Goal: Transaction & Acquisition: Purchase product/service

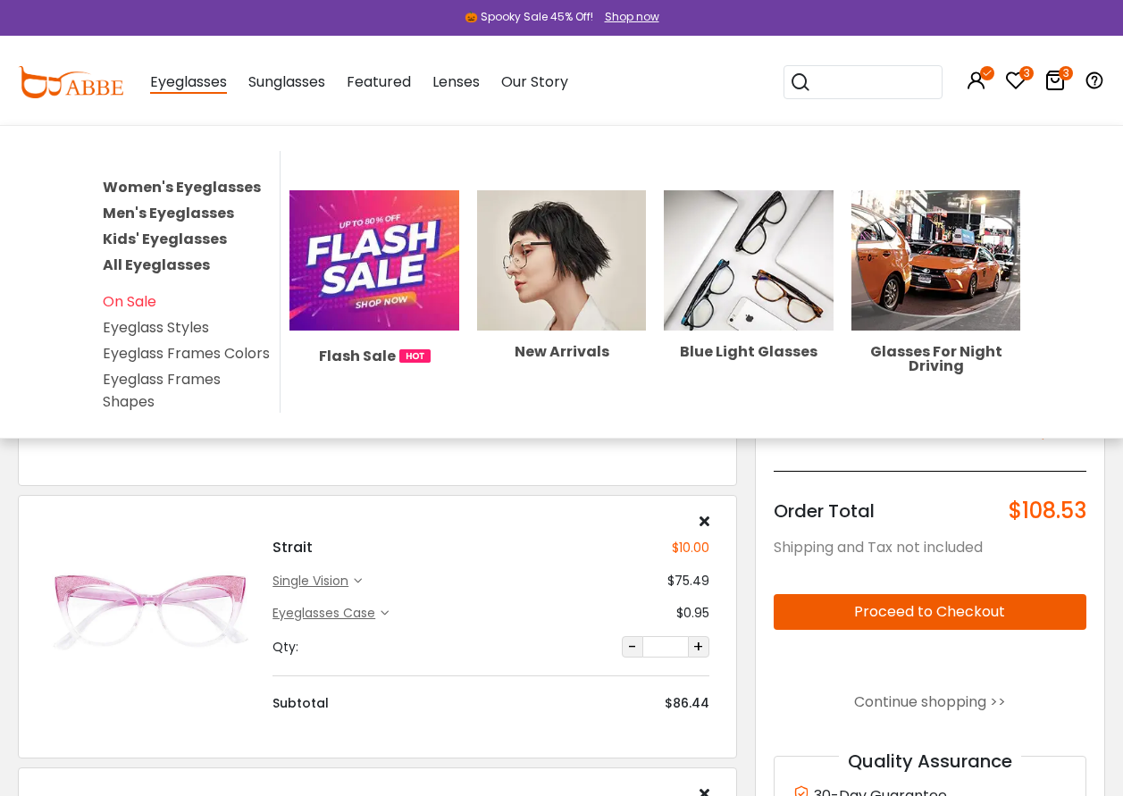
click at [183, 181] on link "Women's Eyeglasses" at bounding box center [182, 187] width 158 height 21
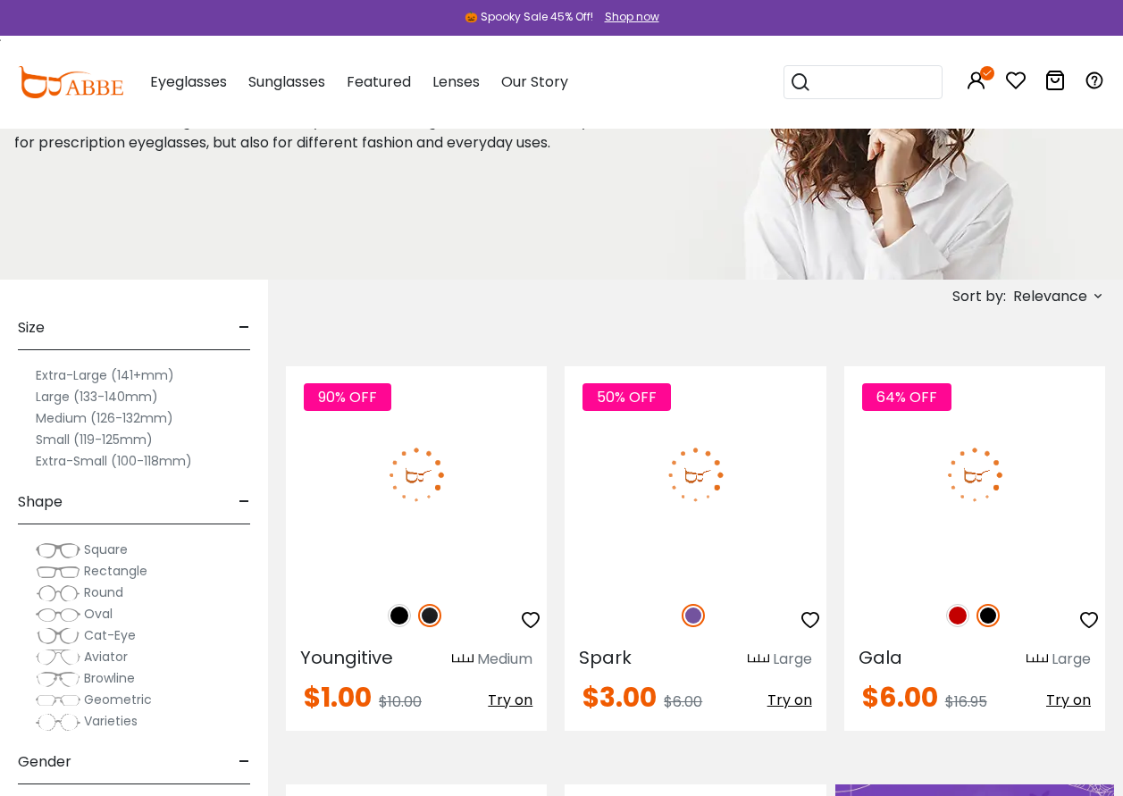
scroll to position [179, 0]
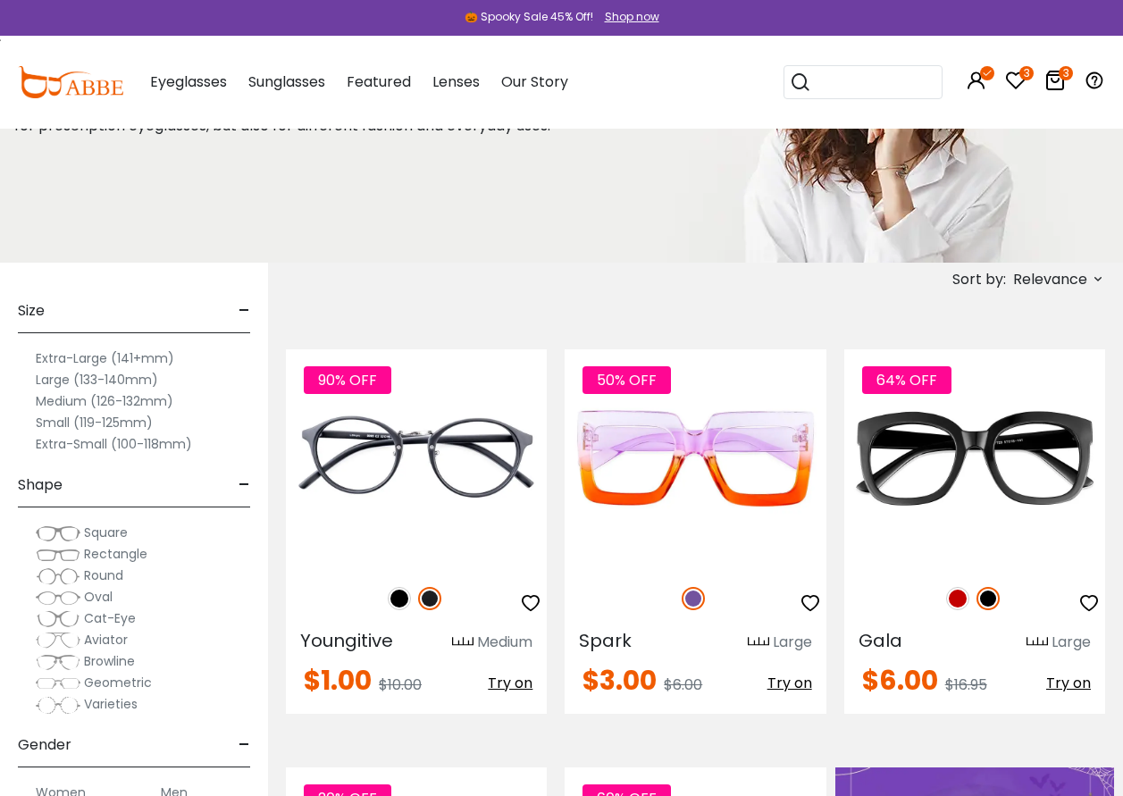
click at [1096, 277] on icon at bounding box center [1098, 279] width 14 height 14
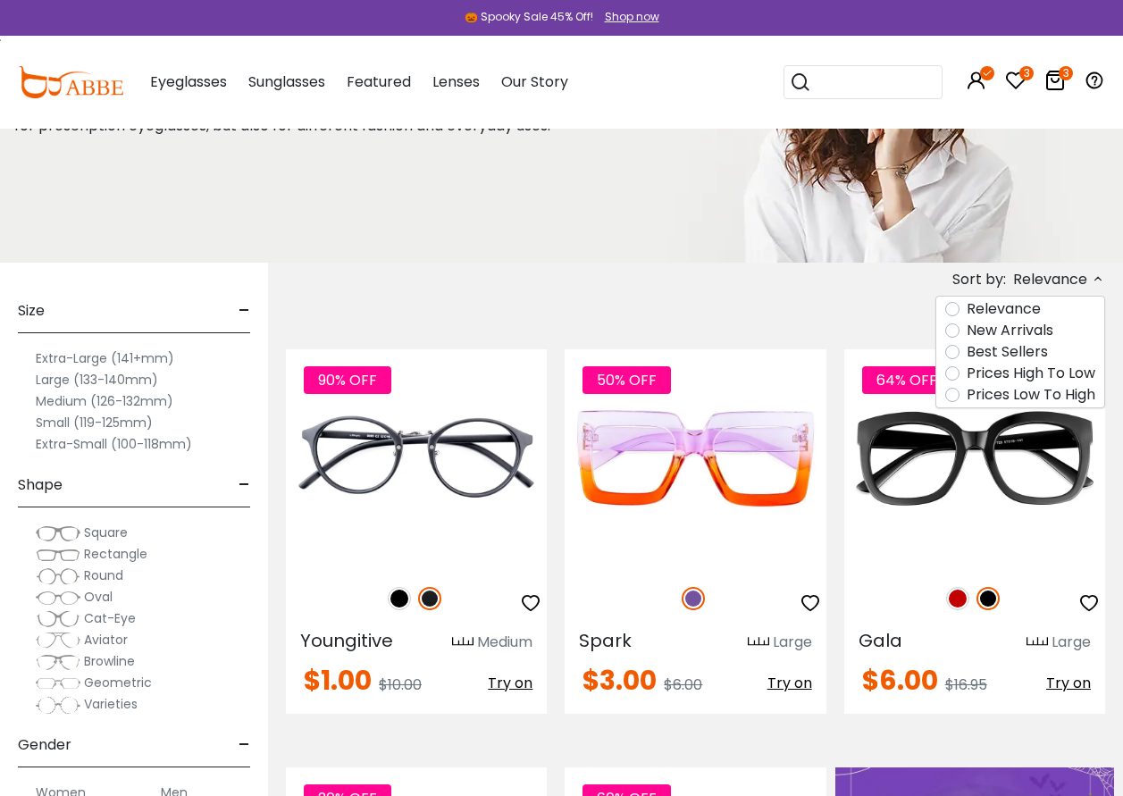
click at [966, 400] on label "Prices Low To High" at bounding box center [1030, 394] width 129 height 21
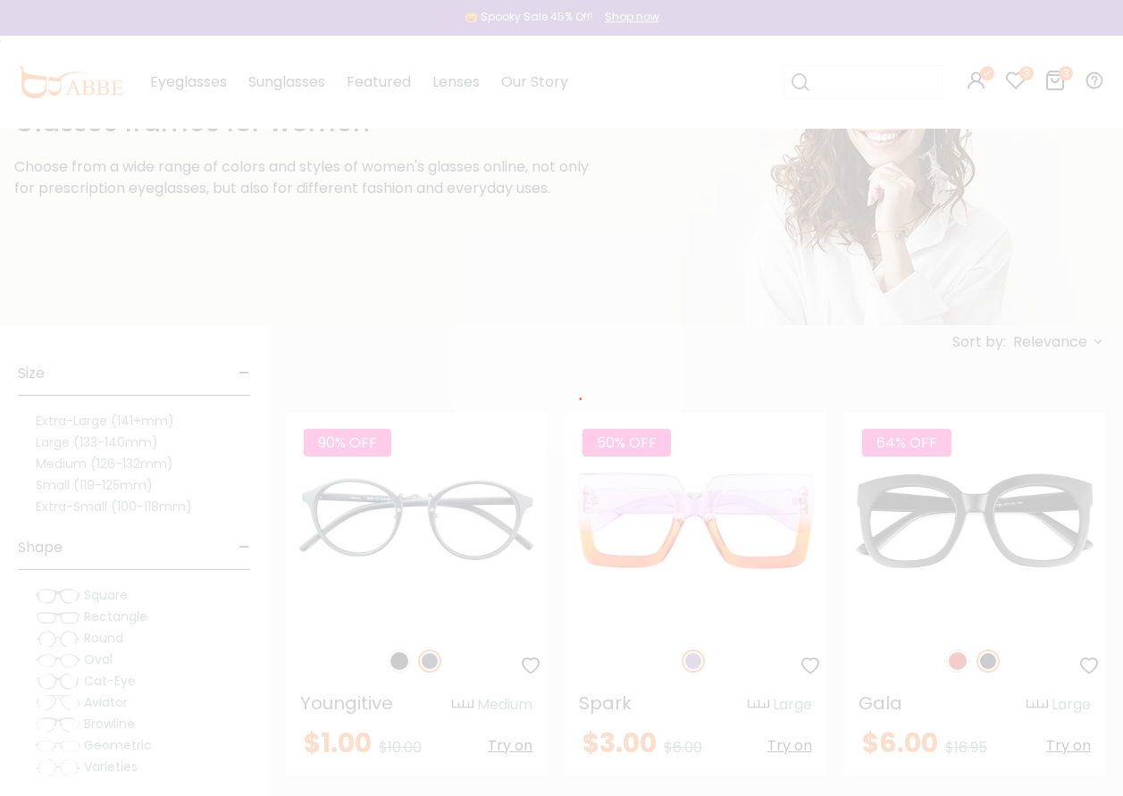
scroll to position [67, 0]
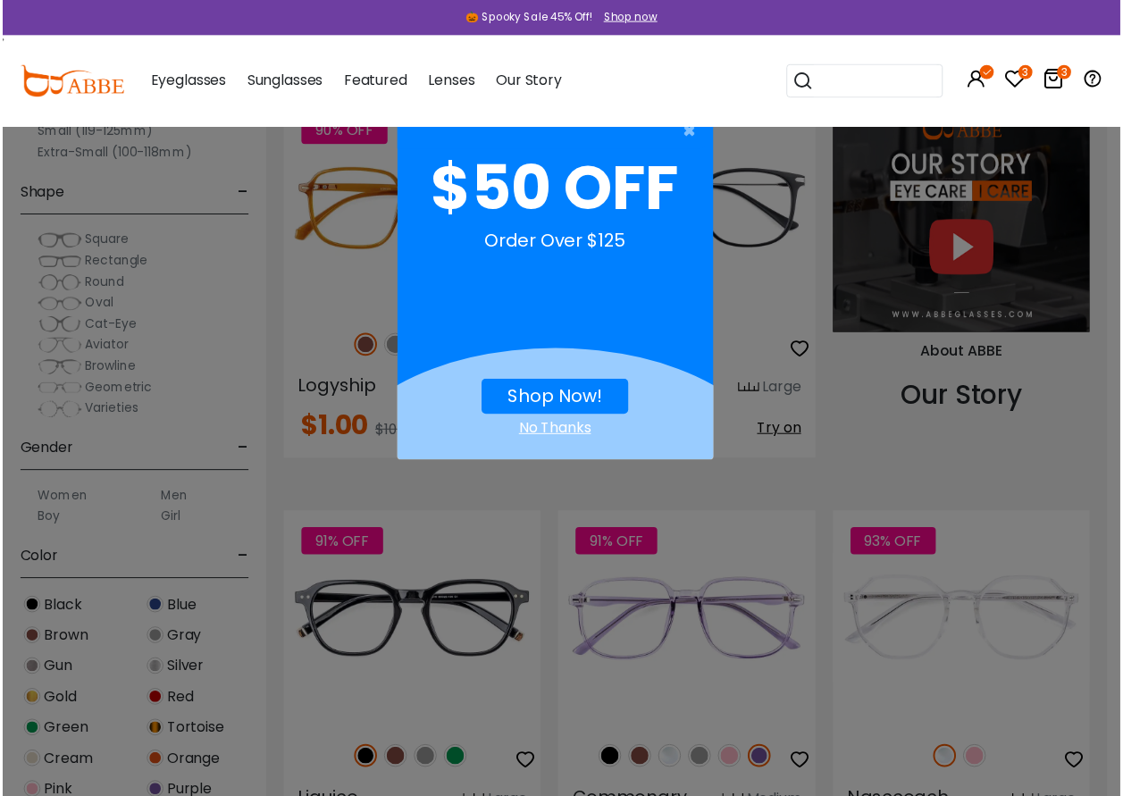
scroll to position [1697, 0]
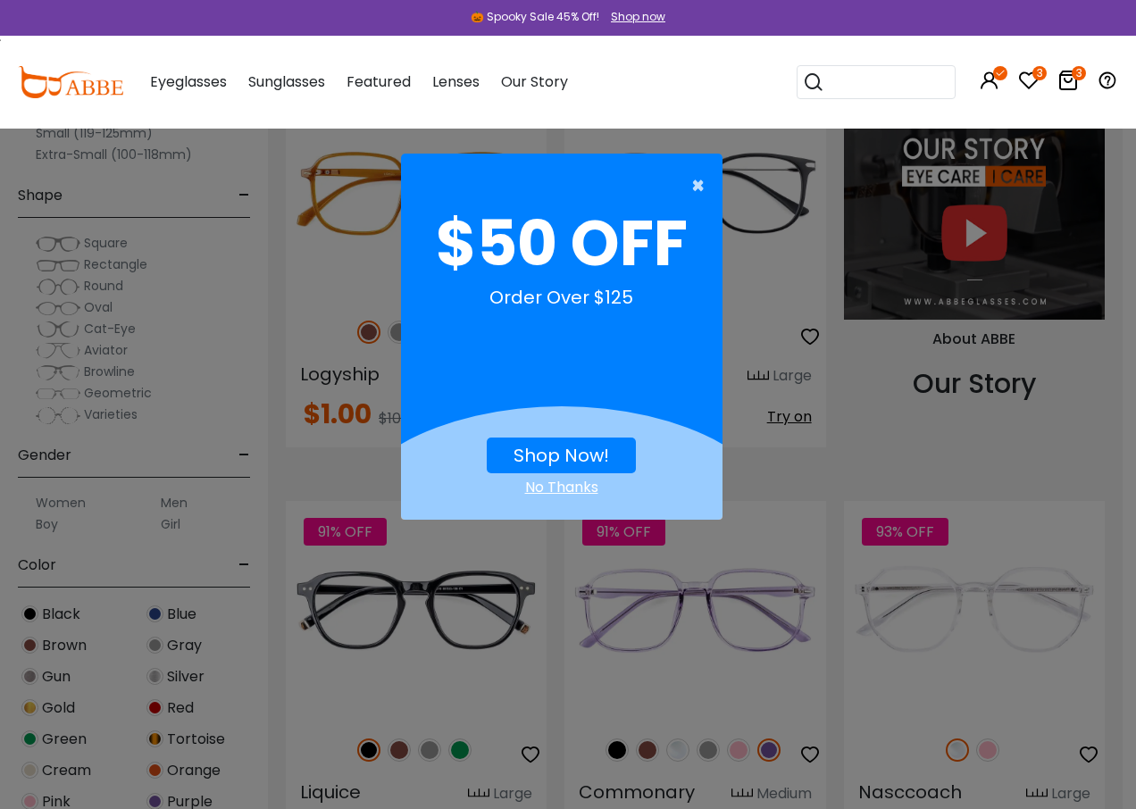
click at [702, 188] on span "×" at bounding box center [702, 186] width 22 height 36
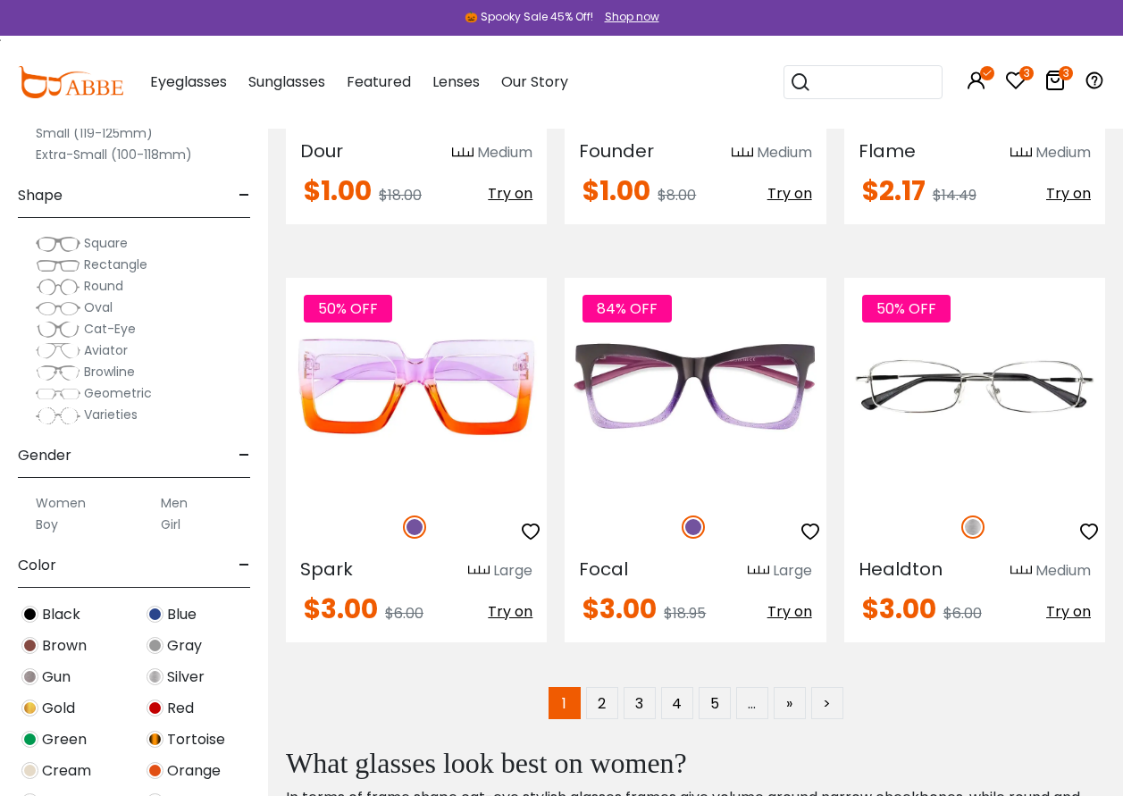
scroll to position [8396, 0]
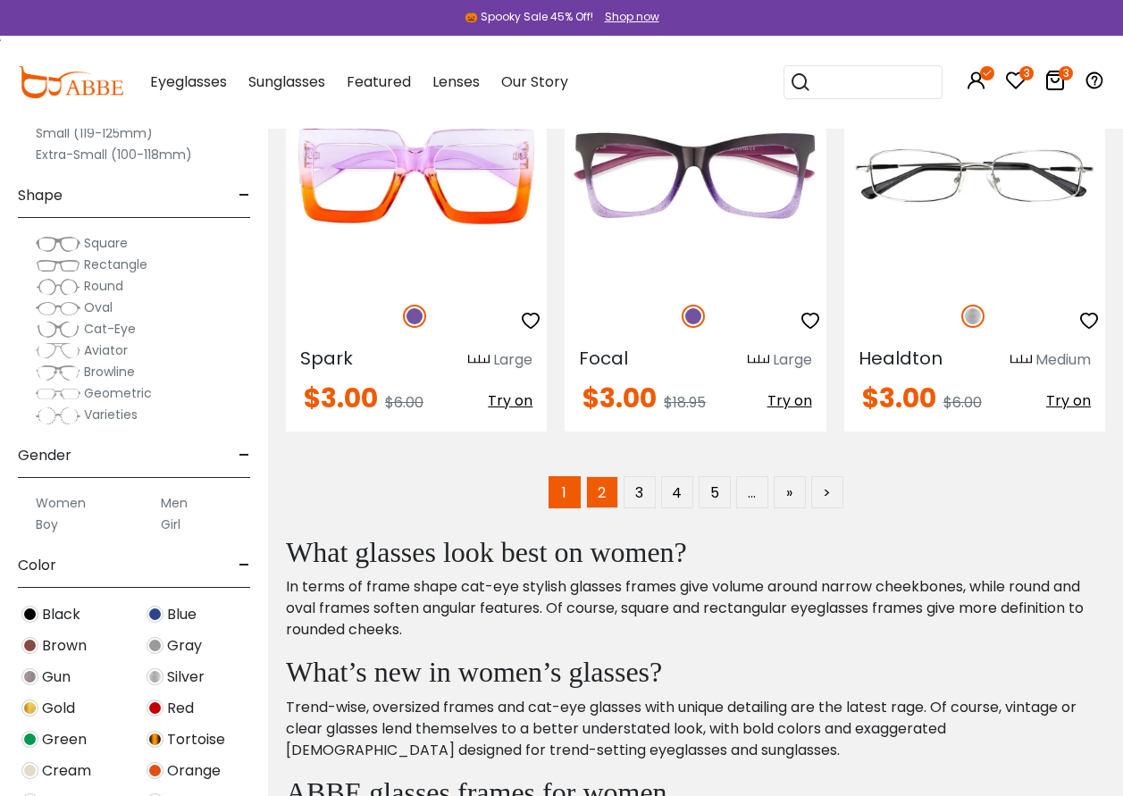
click at [600, 491] on link "2" at bounding box center [602, 492] width 32 height 32
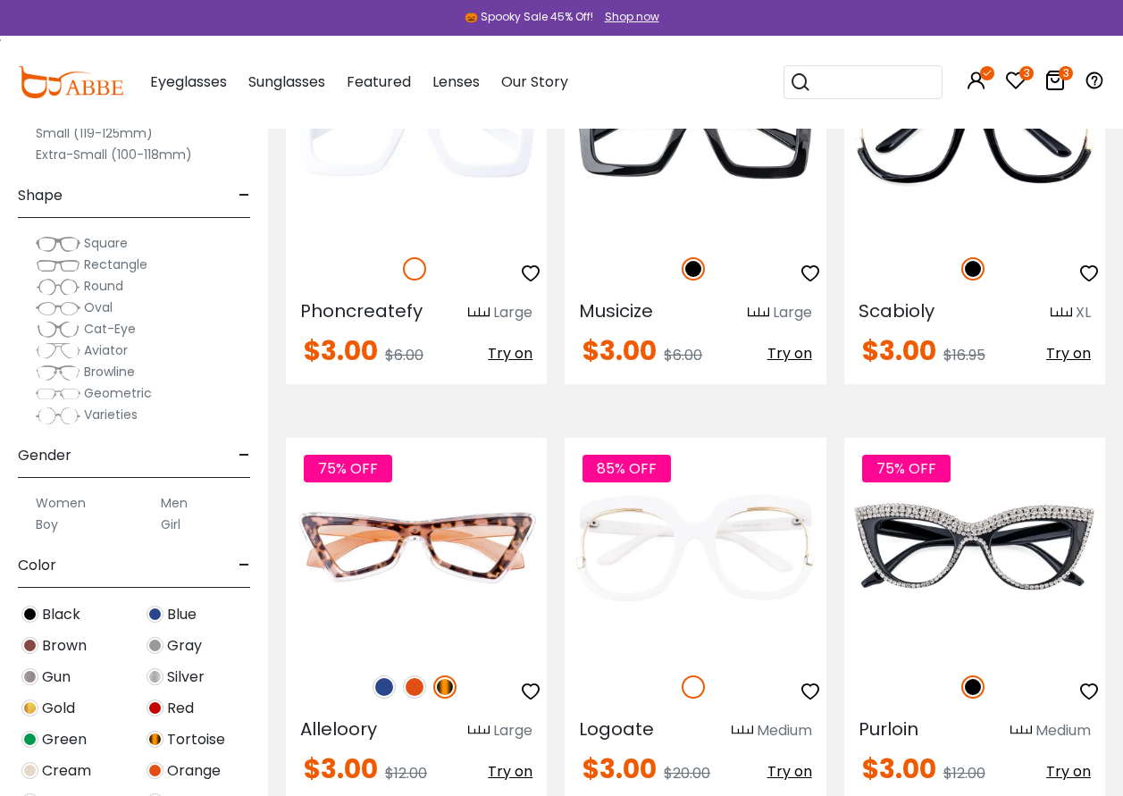
scroll to position [1786, 0]
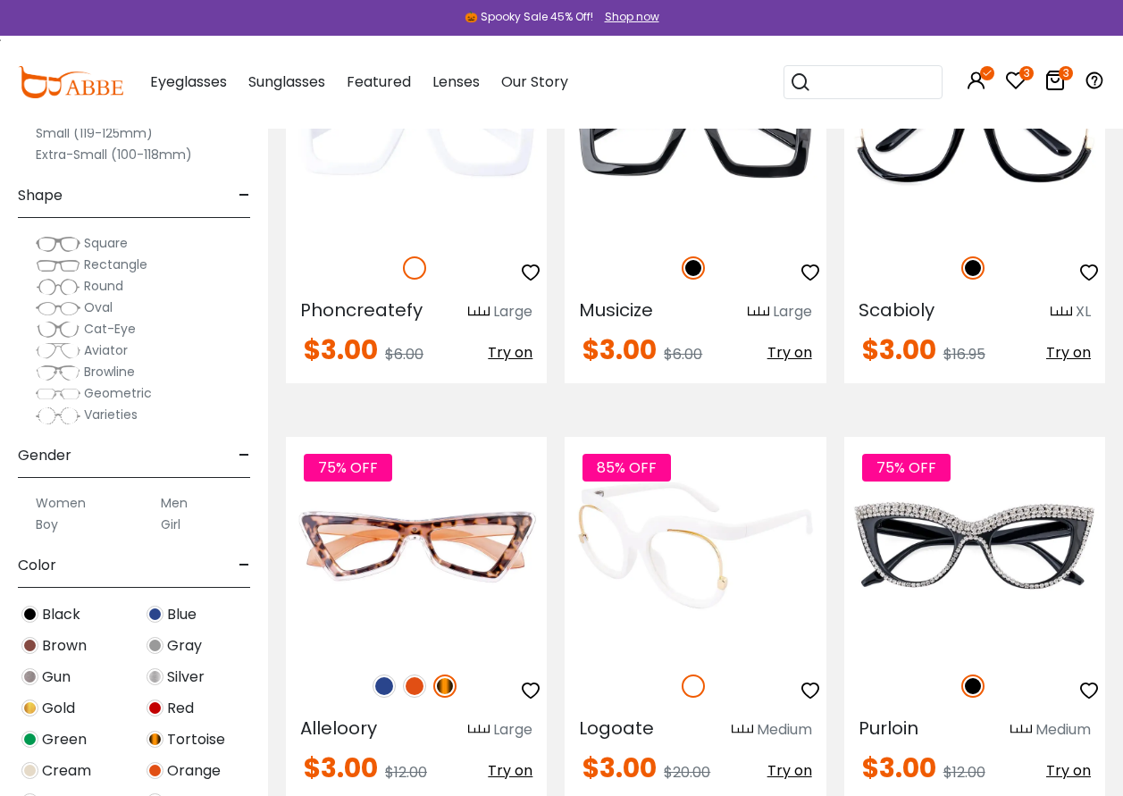
click at [791, 760] on span "Try on" at bounding box center [789, 770] width 45 height 21
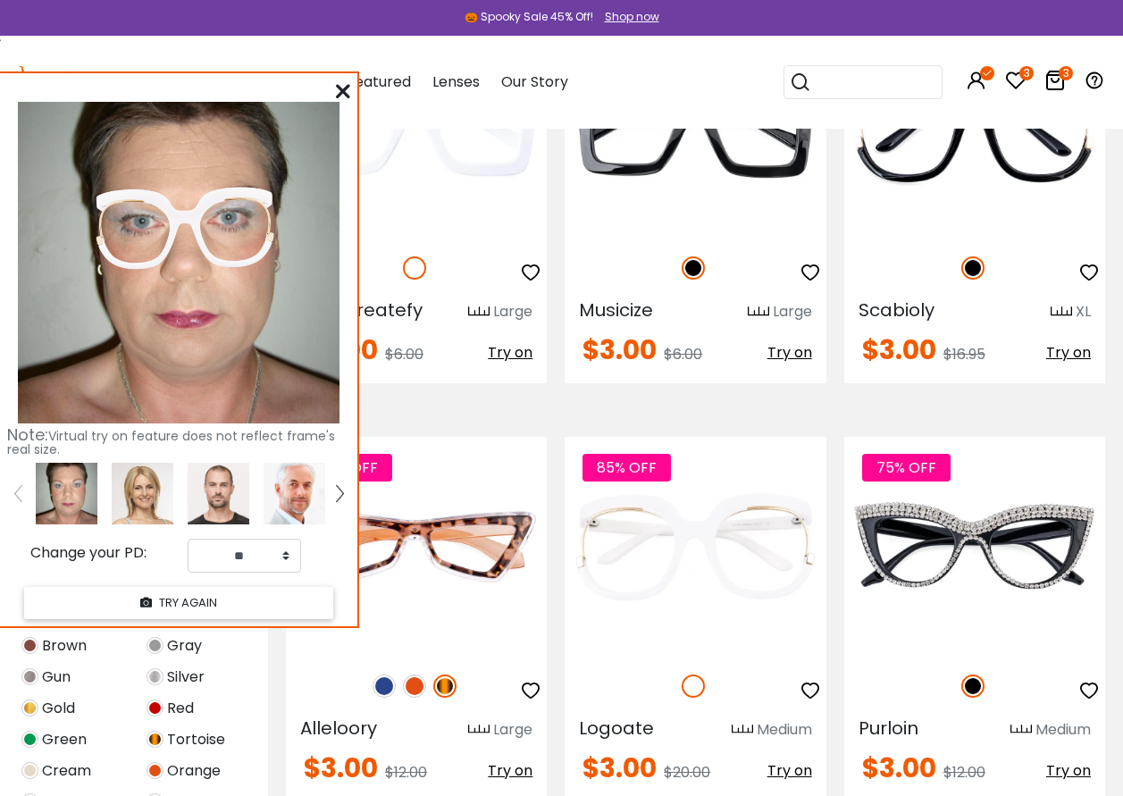
click at [343, 79] on div "Note: Virtual try on feature does not reflect frame's real size. Change your PD…" at bounding box center [178, 349] width 357 height 552
click at [339, 93] on icon at bounding box center [342, 91] width 14 height 14
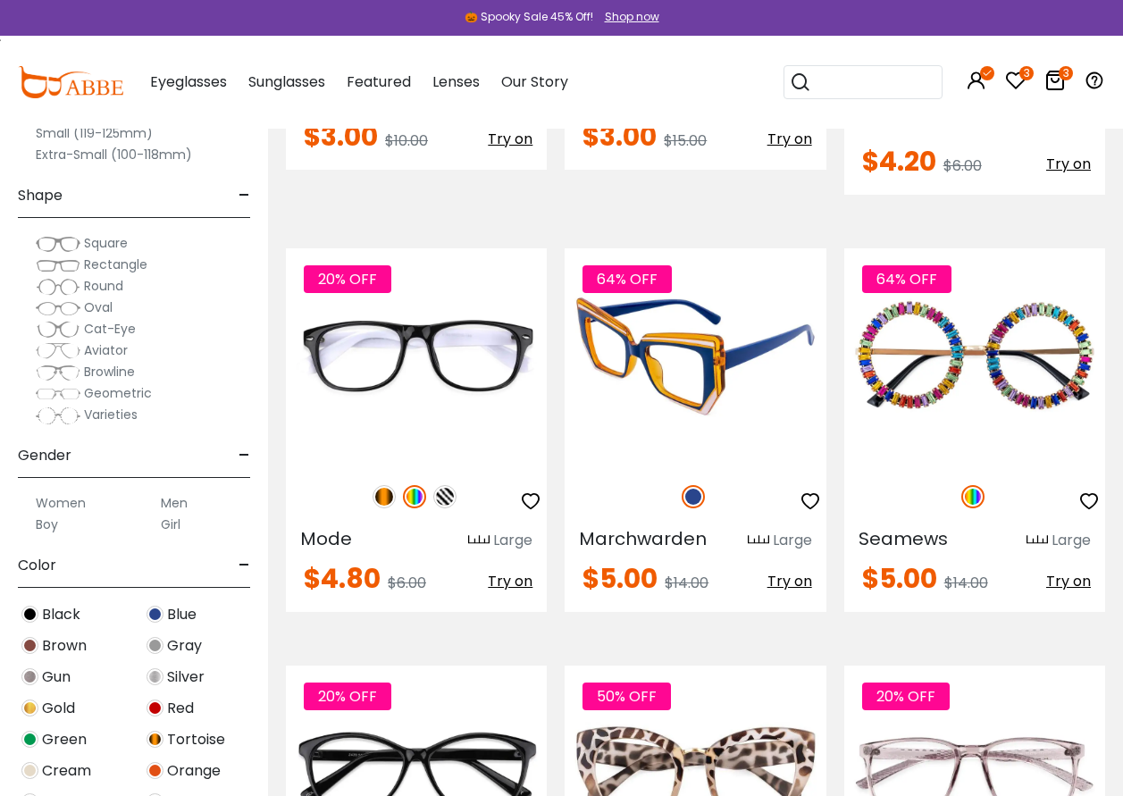
scroll to position [2948, 0]
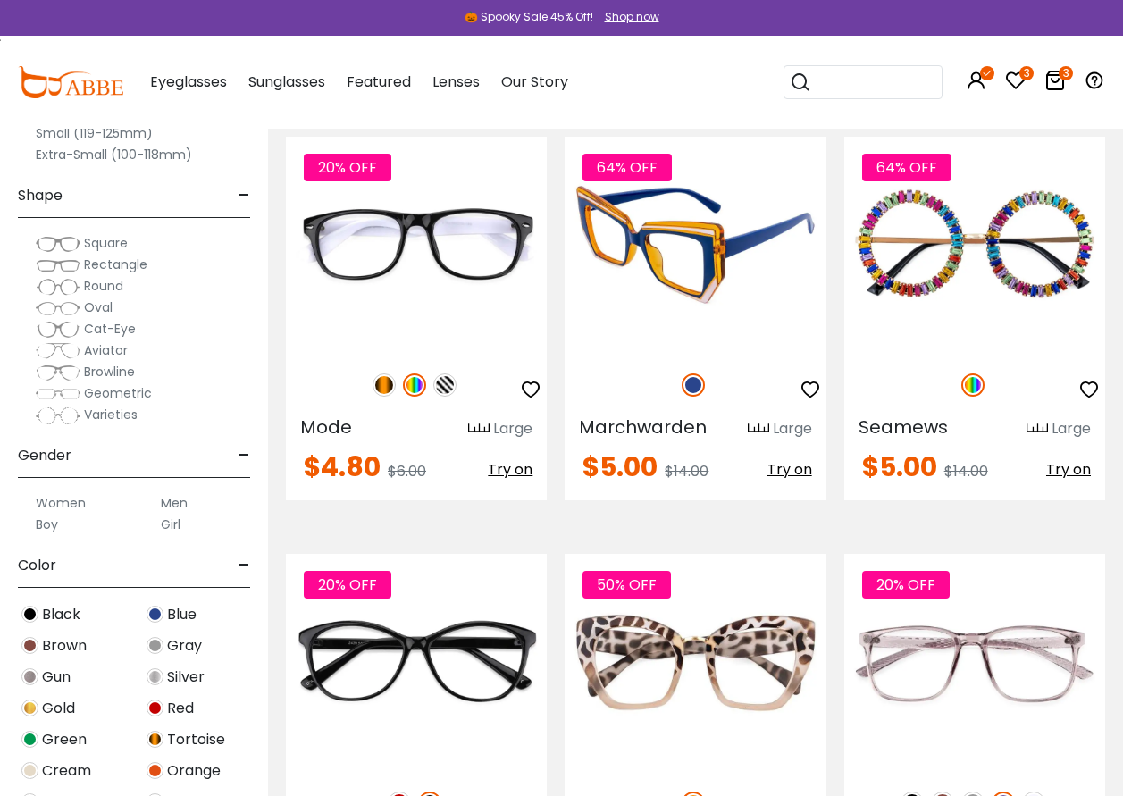
click at [788, 459] on span "Try on" at bounding box center [789, 469] width 45 height 21
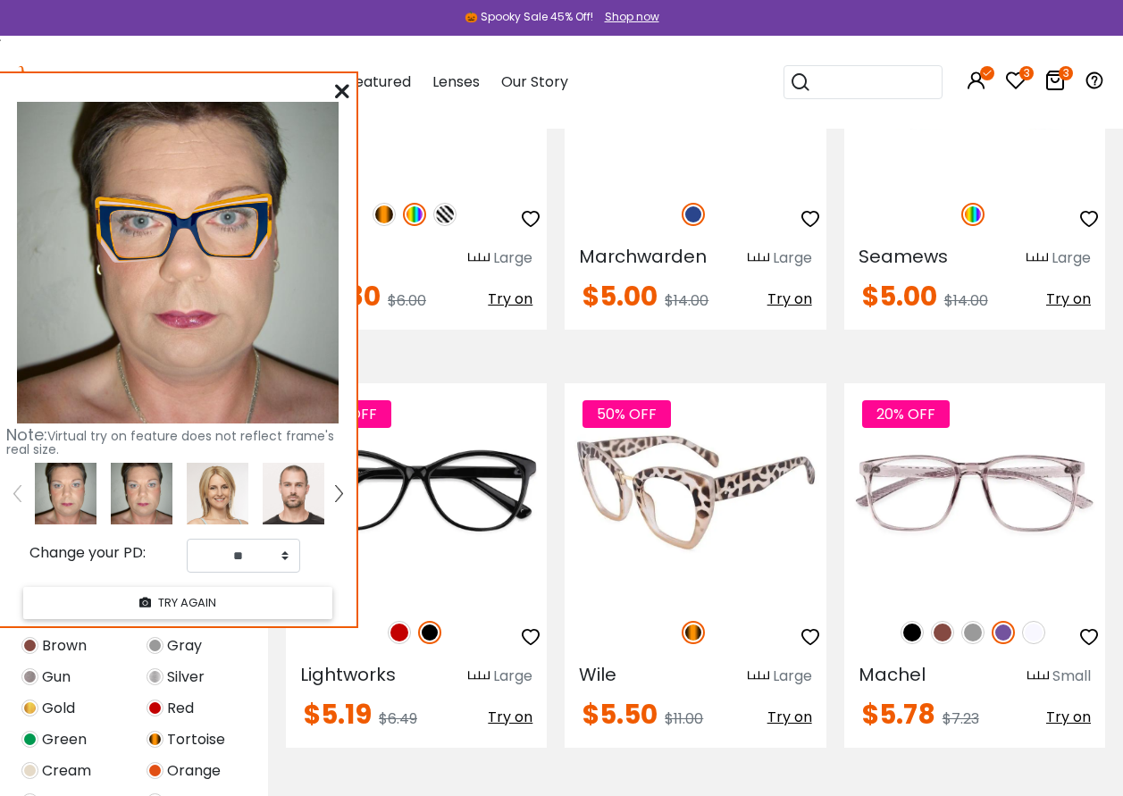
scroll to position [3126, 0]
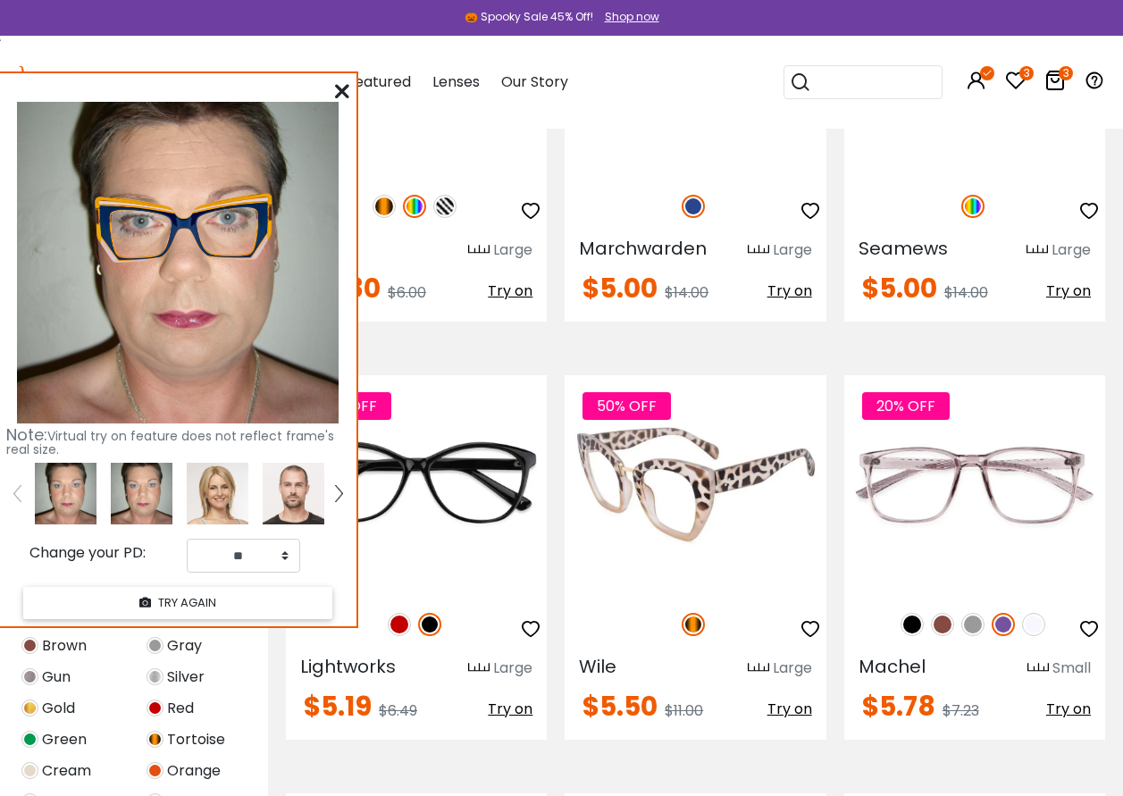
click at [783, 699] on span "Try on" at bounding box center [789, 709] width 45 height 21
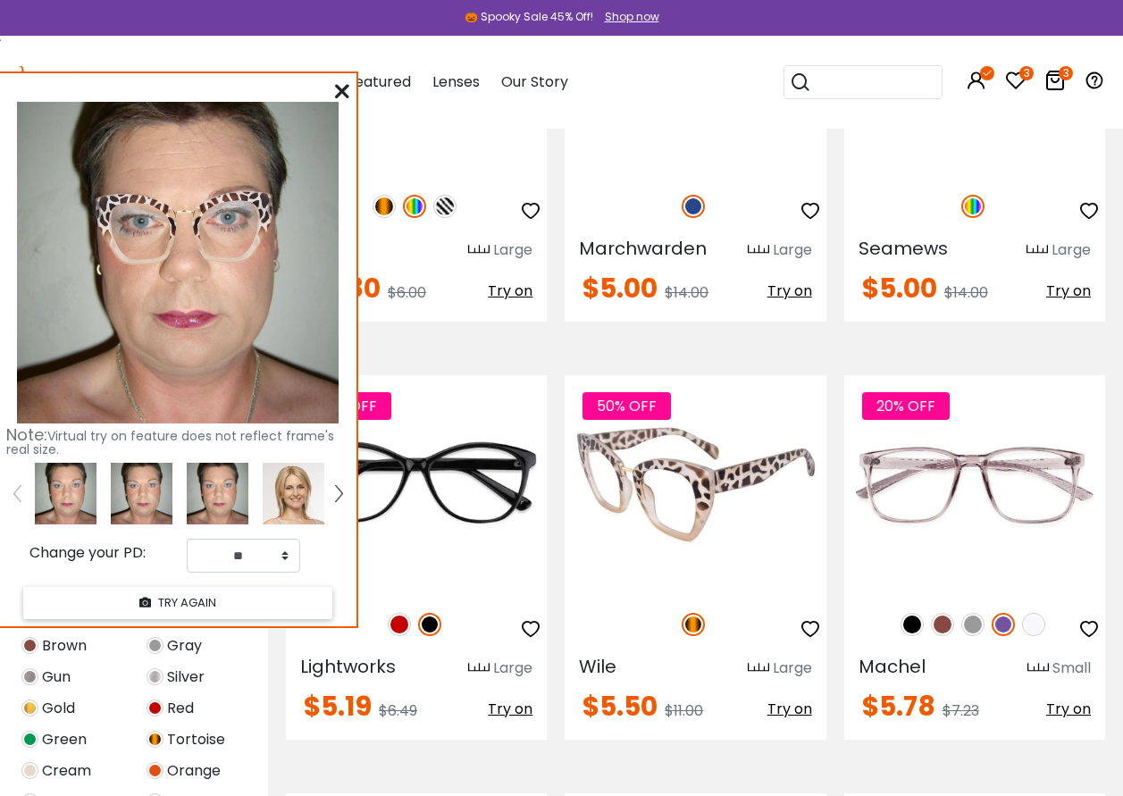
click at [679, 442] on img at bounding box center [695, 484] width 261 height 218
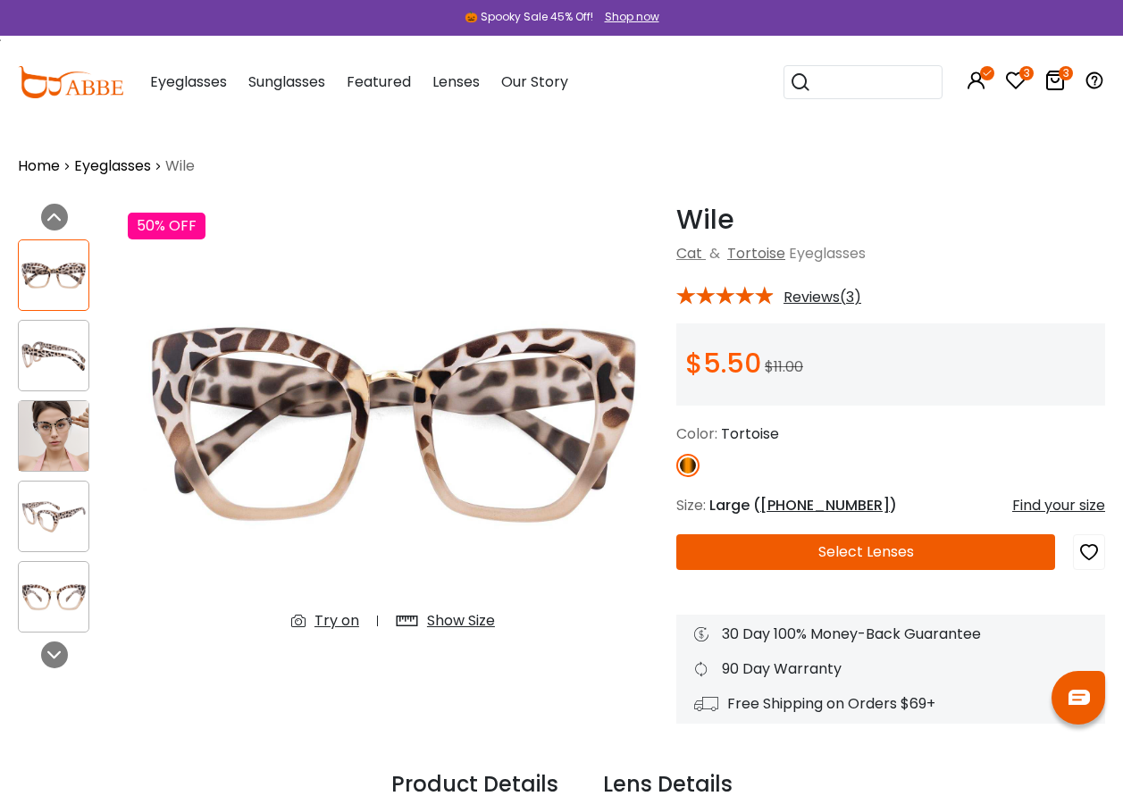
click at [899, 543] on button "Select Lenses" at bounding box center [865, 552] width 379 height 36
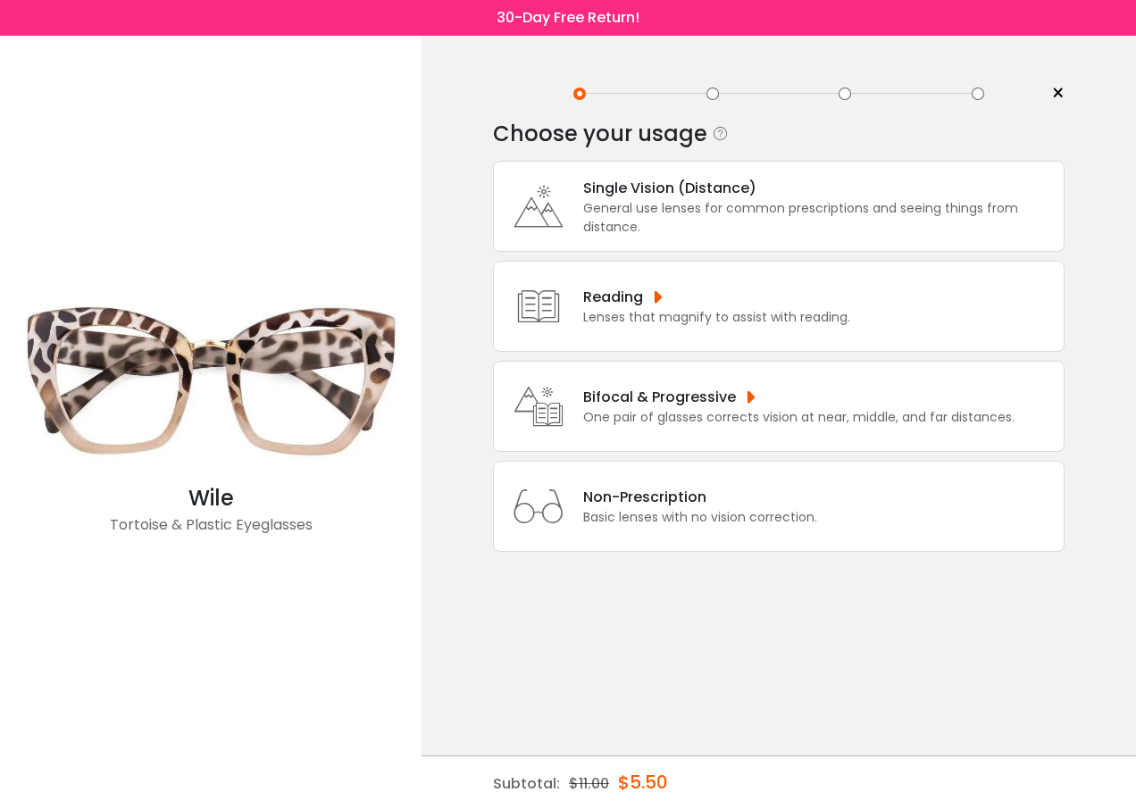
click at [643, 396] on div "Bifocal & Progressive" at bounding box center [798, 397] width 431 height 22
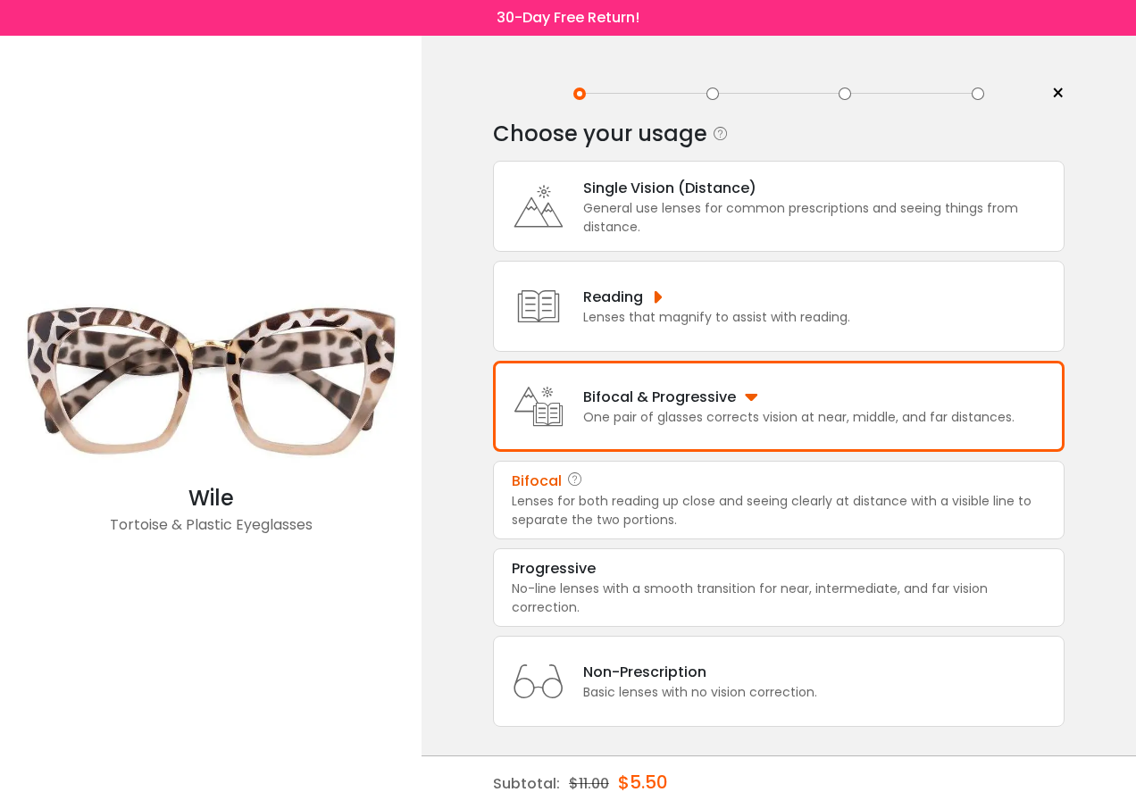
click at [549, 490] on div "Bifocal" at bounding box center [537, 481] width 50 height 21
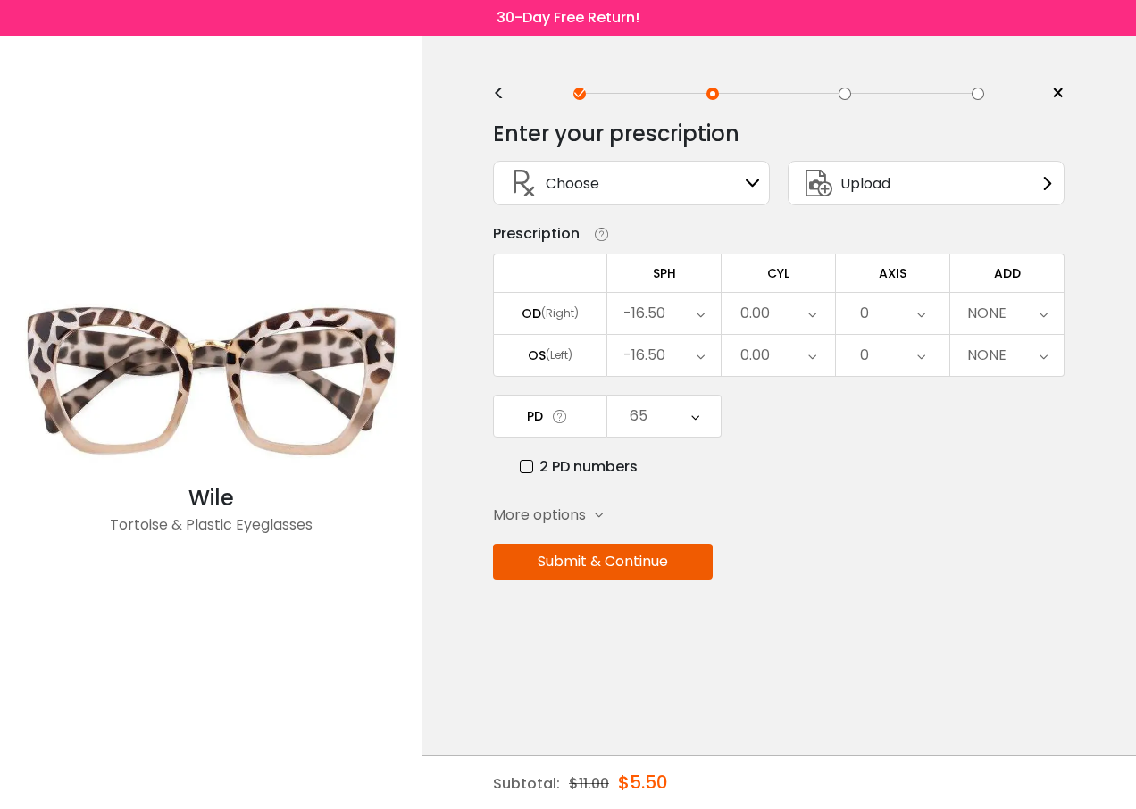
click at [702, 317] on icon at bounding box center [701, 313] width 8 height 41
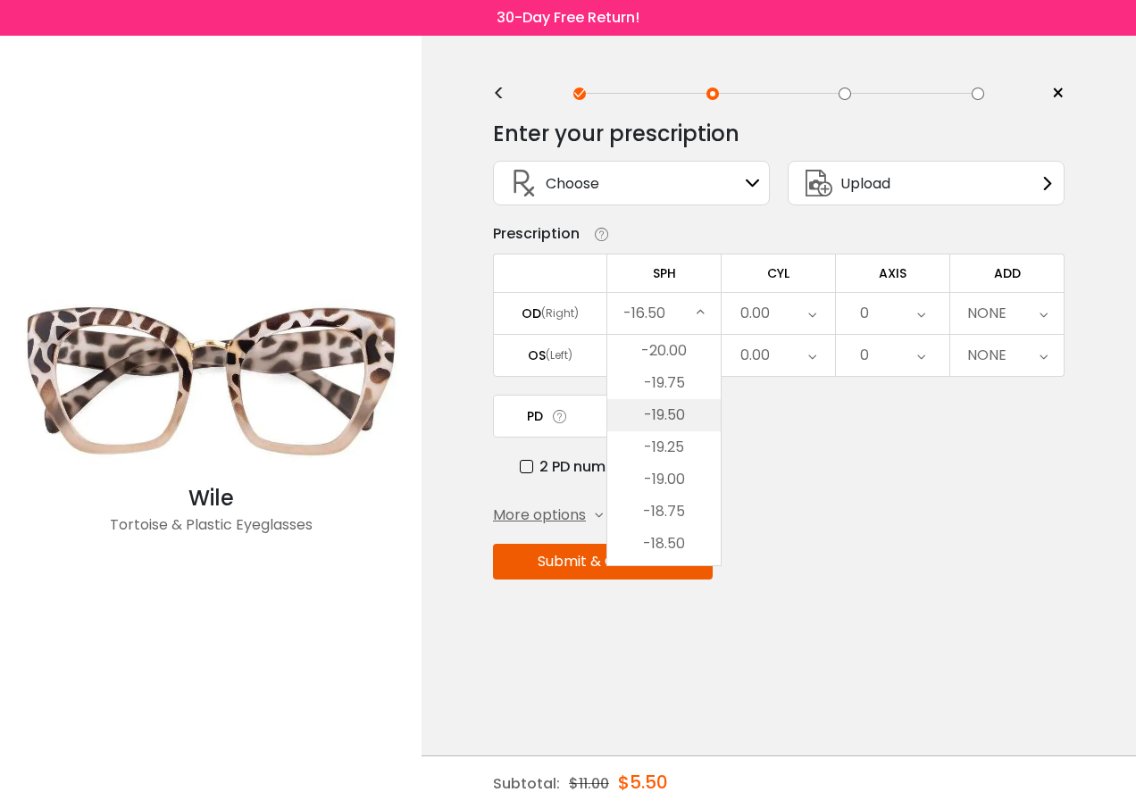
click at [661, 414] on li "-19.50" at bounding box center [663, 415] width 113 height 32
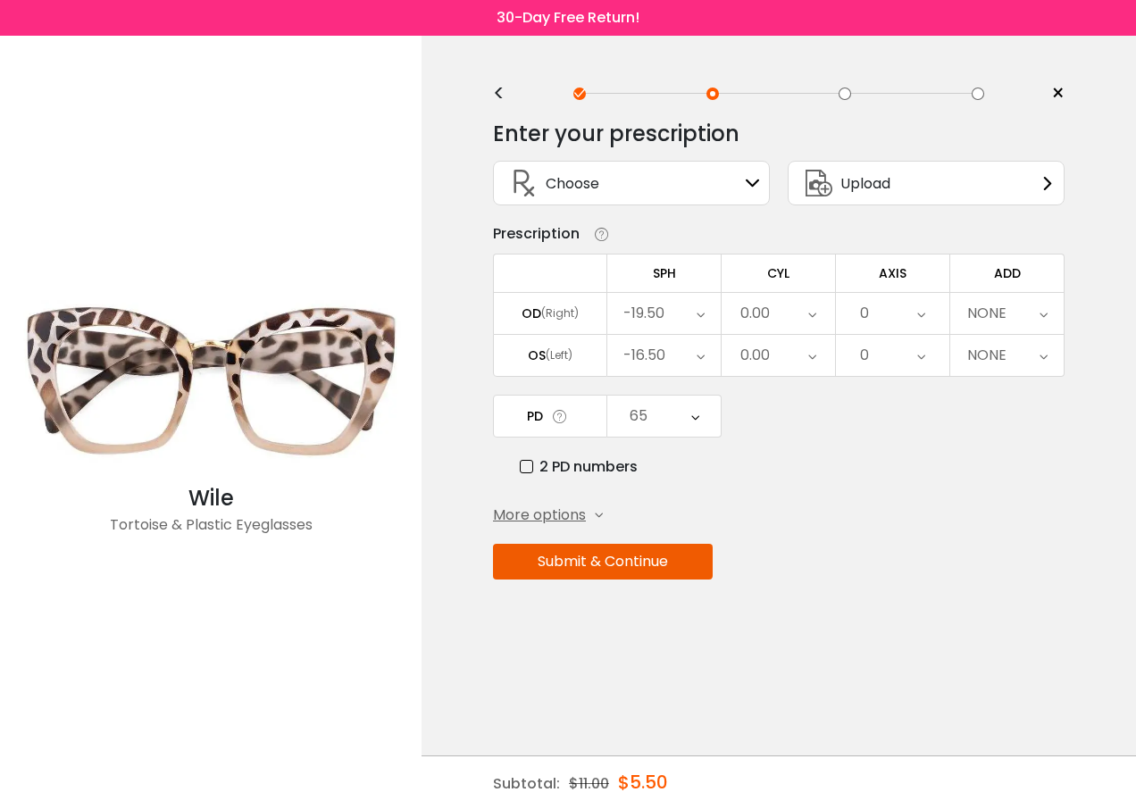
click at [696, 360] on div "-16.50" at bounding box center [663, 355] width 113 height 41
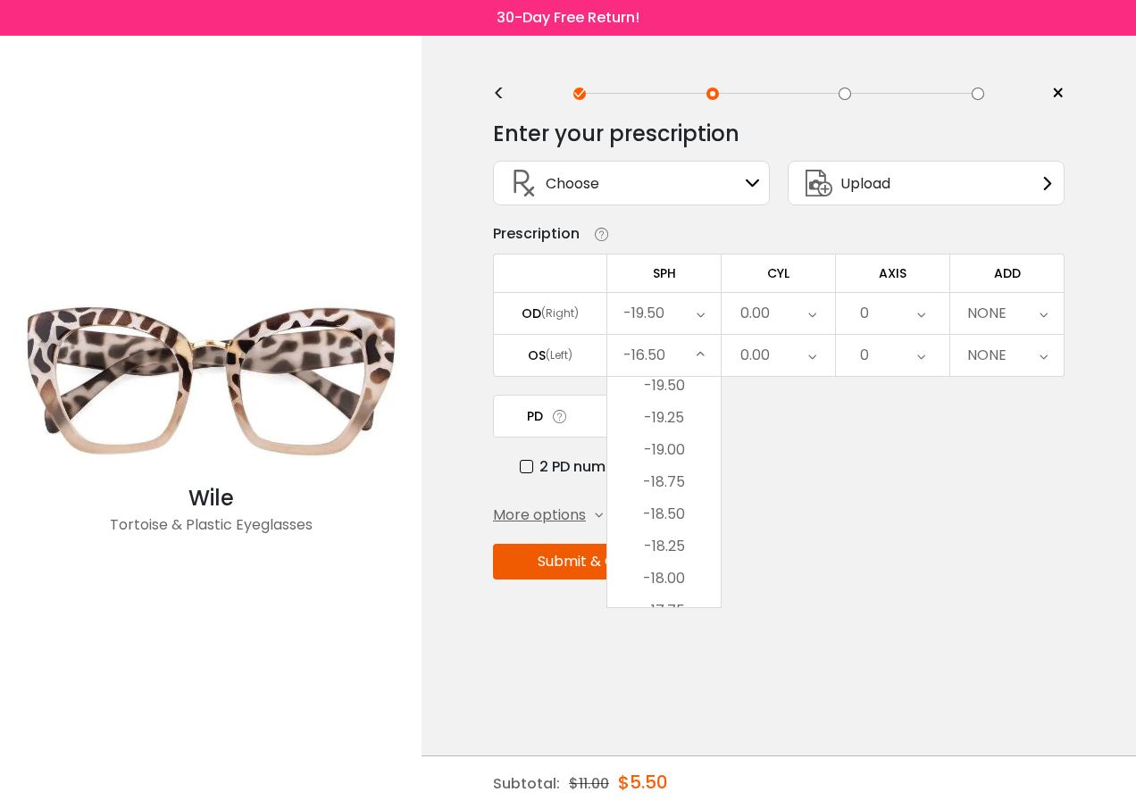
scroll to position [66, 0]
click at [659, 389] on li "-19.50" at bounding box center [663, 391] width 113 height 32
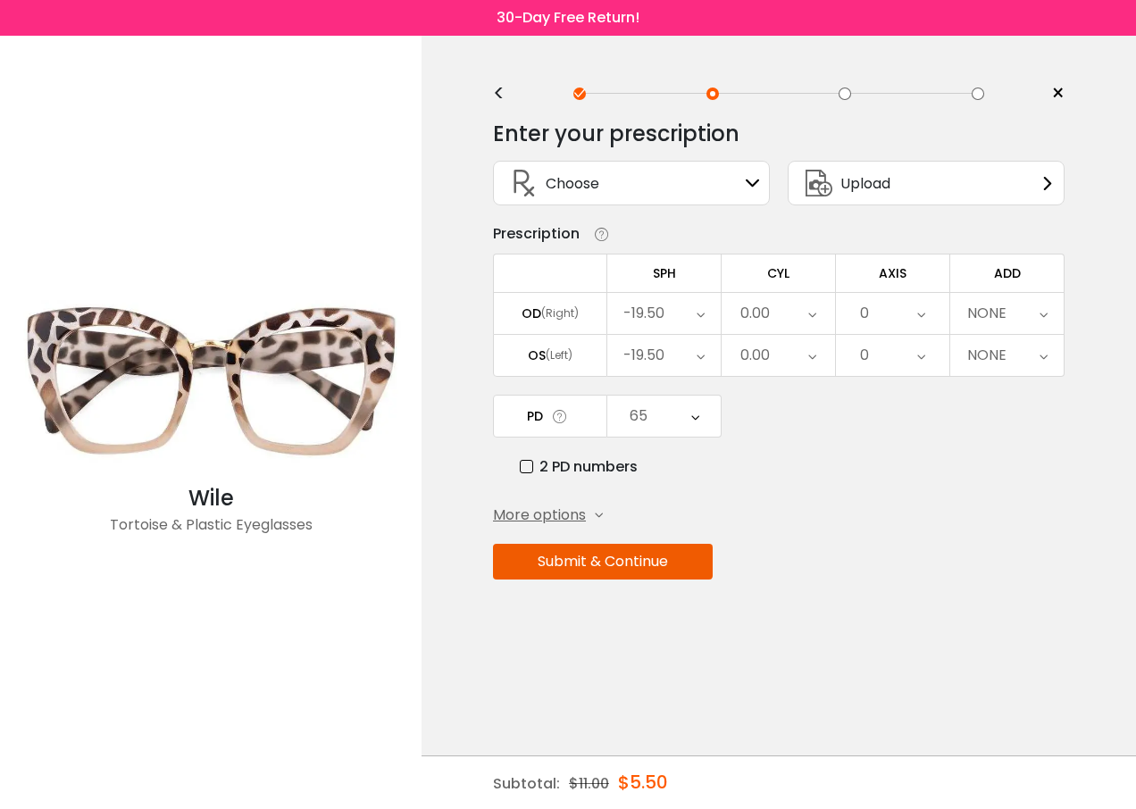
click at [1045, 314] on icon at bounding box center [1044, 313] width 8 height 41
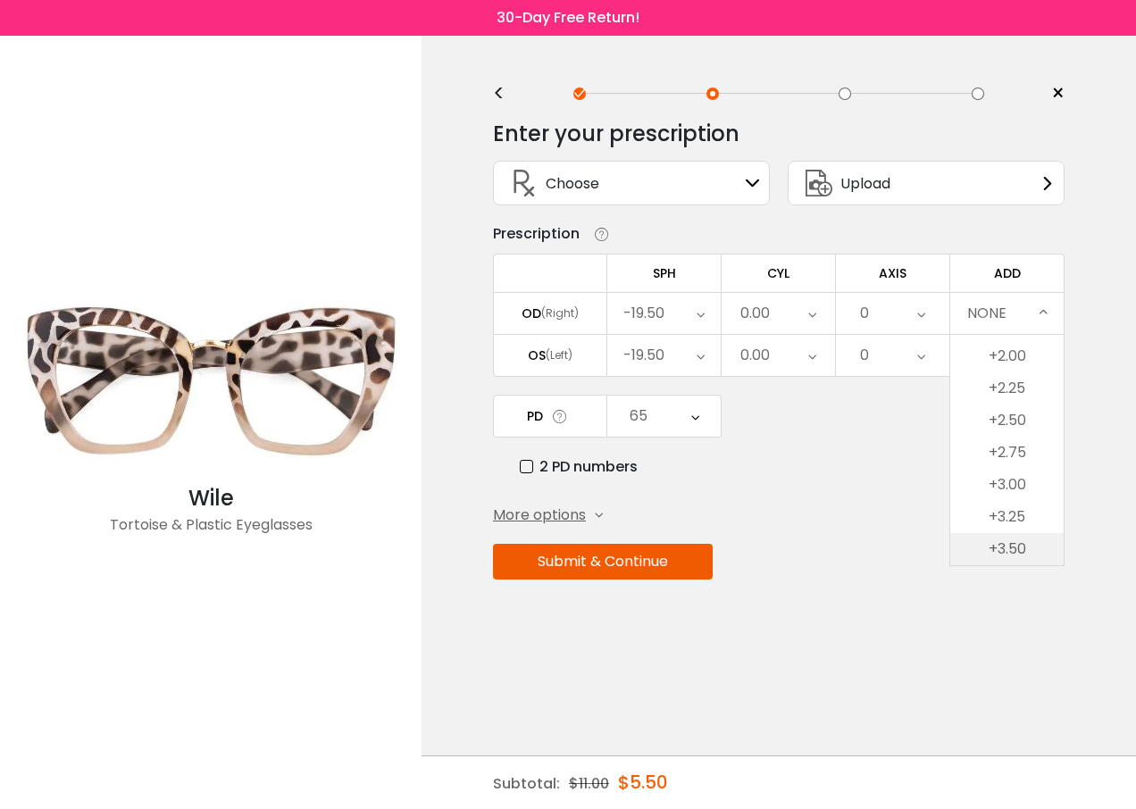
click at [1016, 548] on li "+3.50" at bounding box center [1006, 549] width 113 height 32
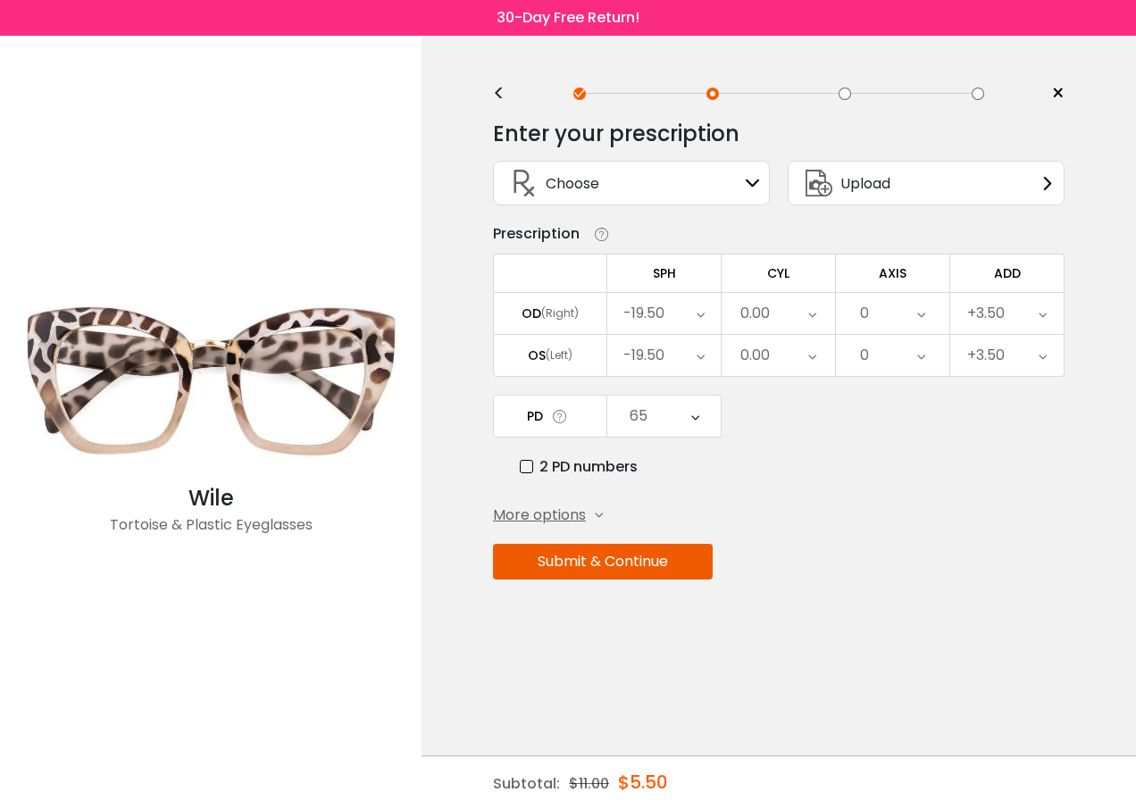
click at [699, 415] on icon at bounding box center [695, 416] width 8 height 41
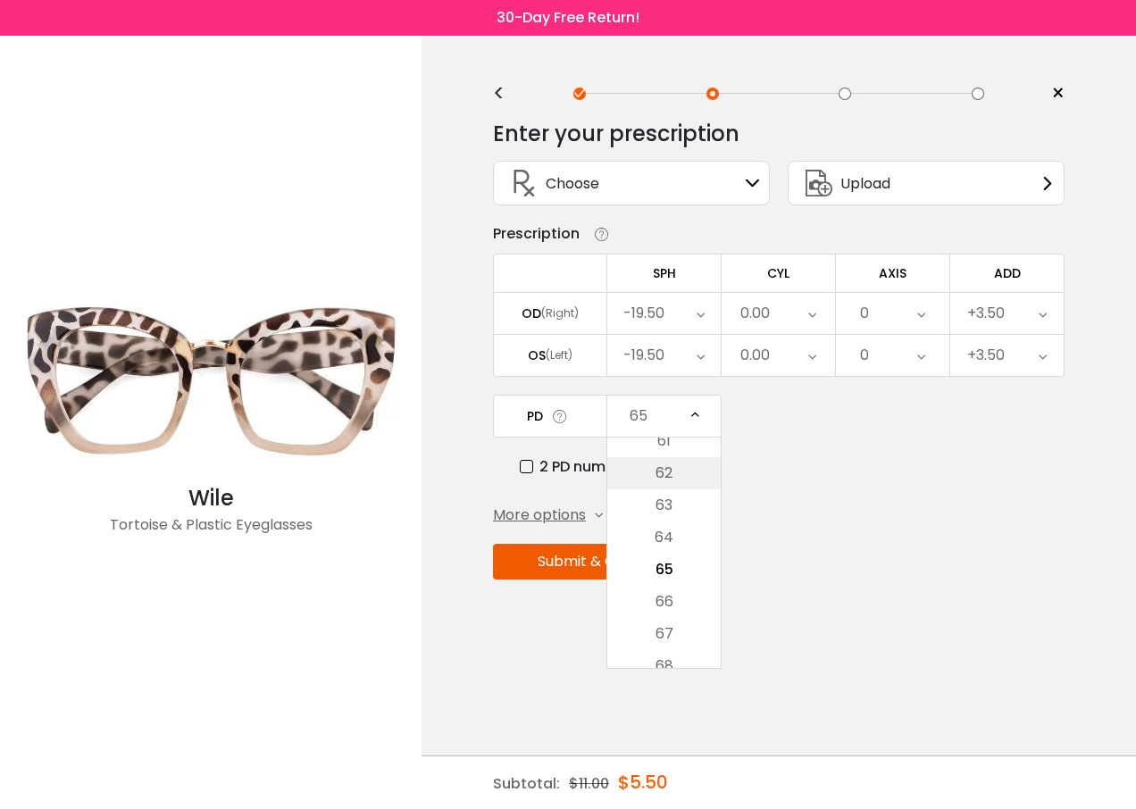
click at [682, 469] on li "62" at bounding box center [663, 473] width 113 height 32
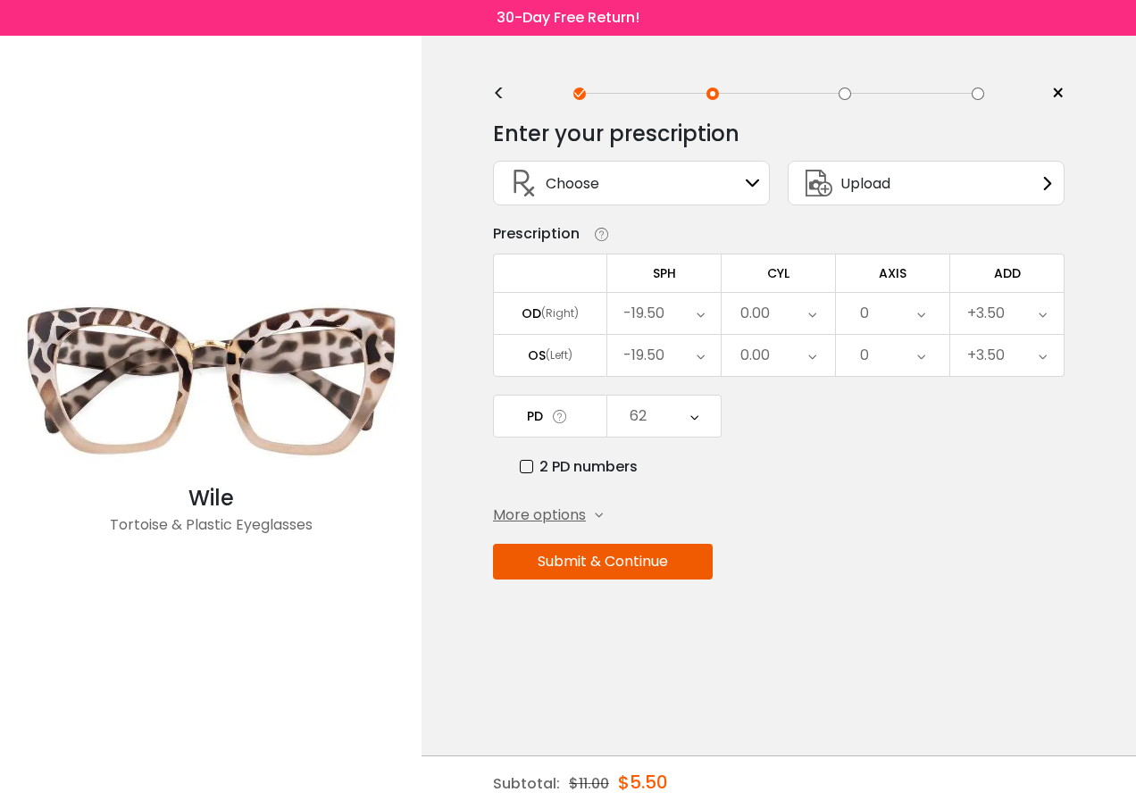
click at [607, 565] on button "Submit & Continue" at bounding box center [603, 562] width 220 height 36
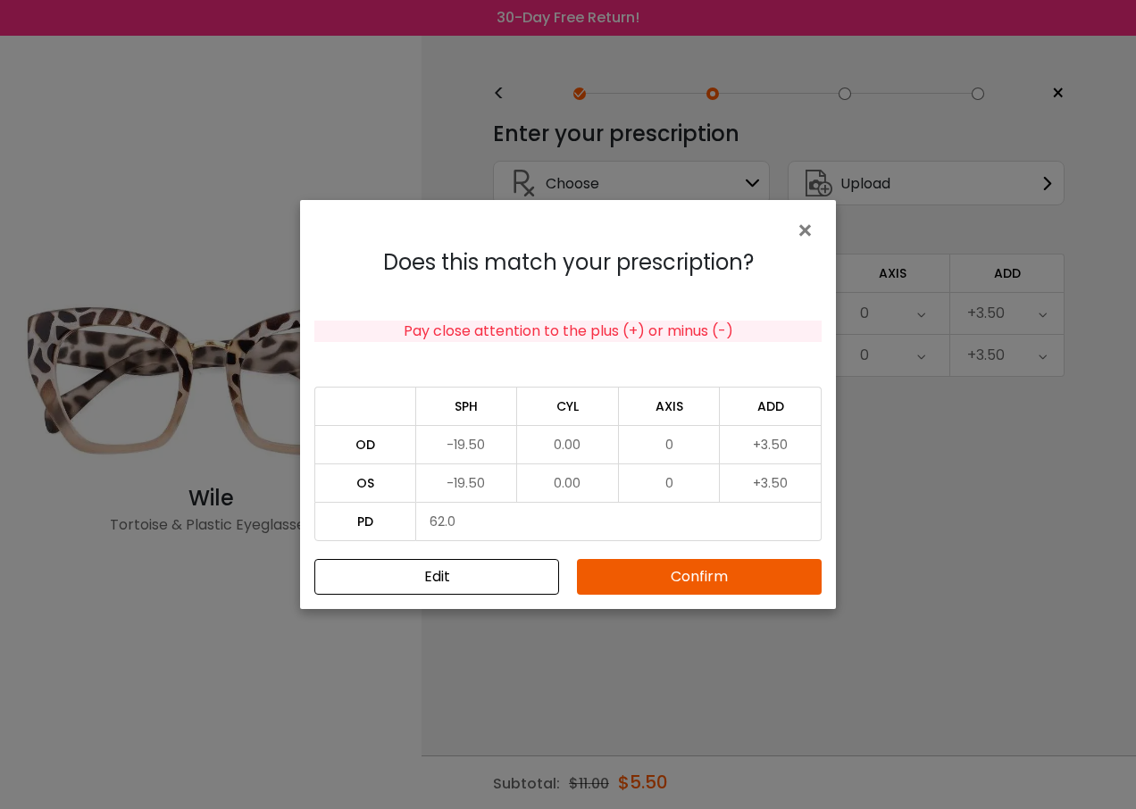
click at [645, 576] on button "Confirm" at bounding box center [699, 577] width 245 height 36
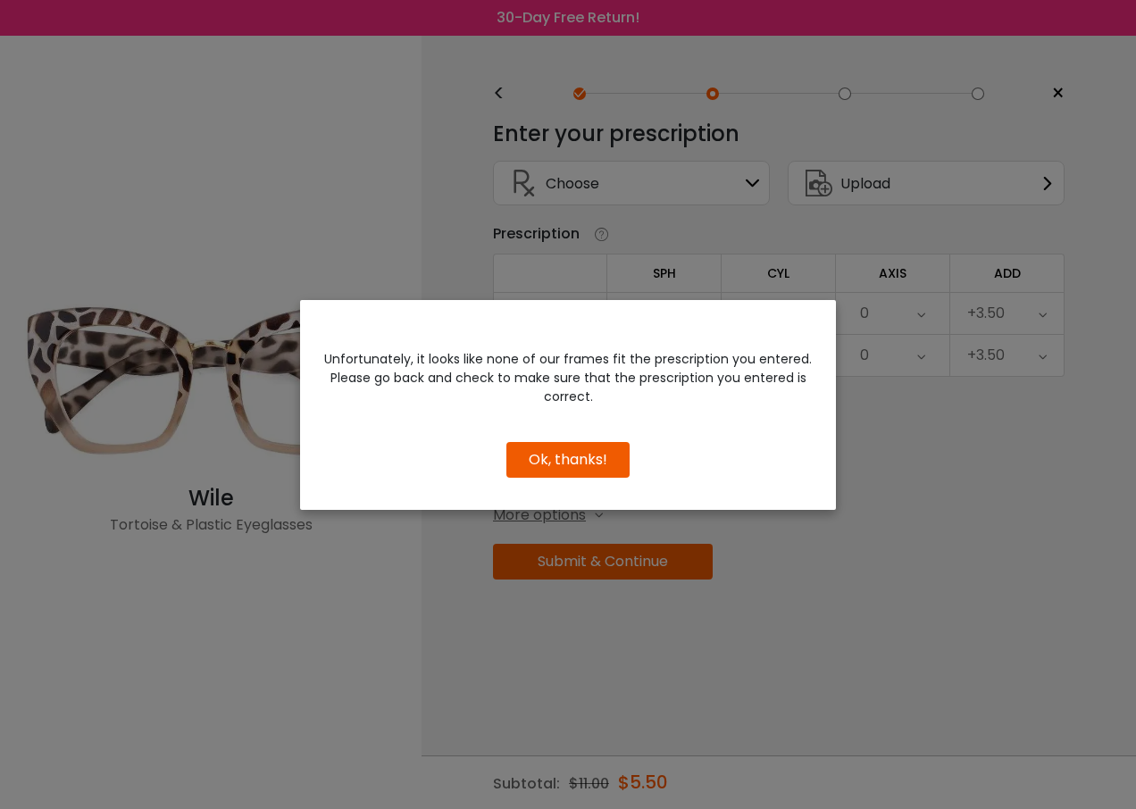
click at [558, 462] on button "Ok, thanks!" at bounding box center [567, 460] width 123 height 36
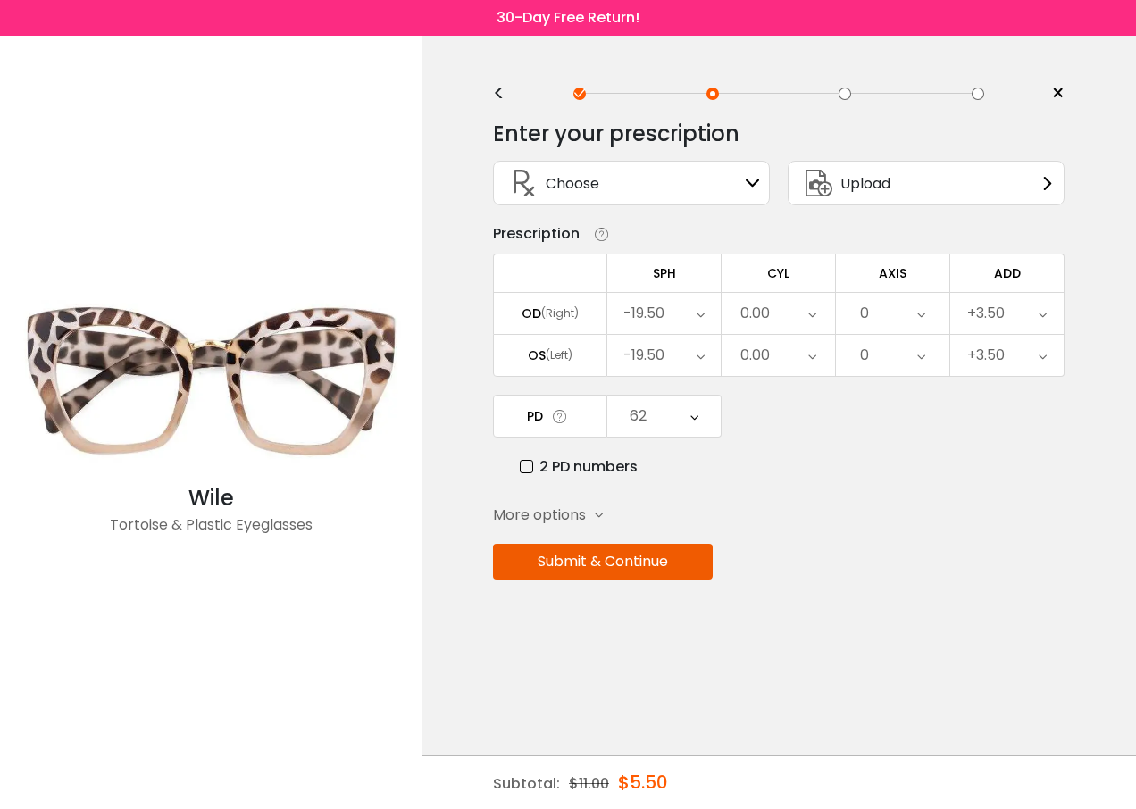
click at [700, 319] on icon at bounding box center [701, 313] width 8 height 41
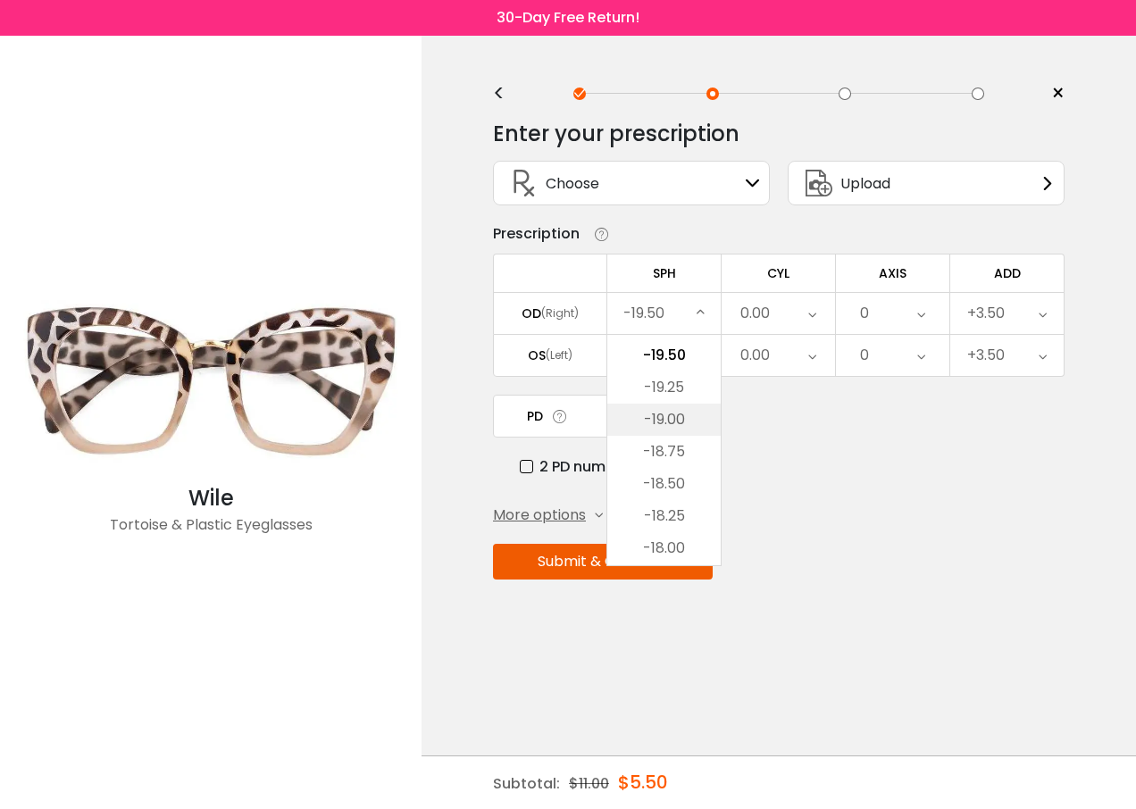
scroll to position [179, 0]
click at [661, 496] on li "-17.50" at bounding box center [663, 494] width 113 height 32
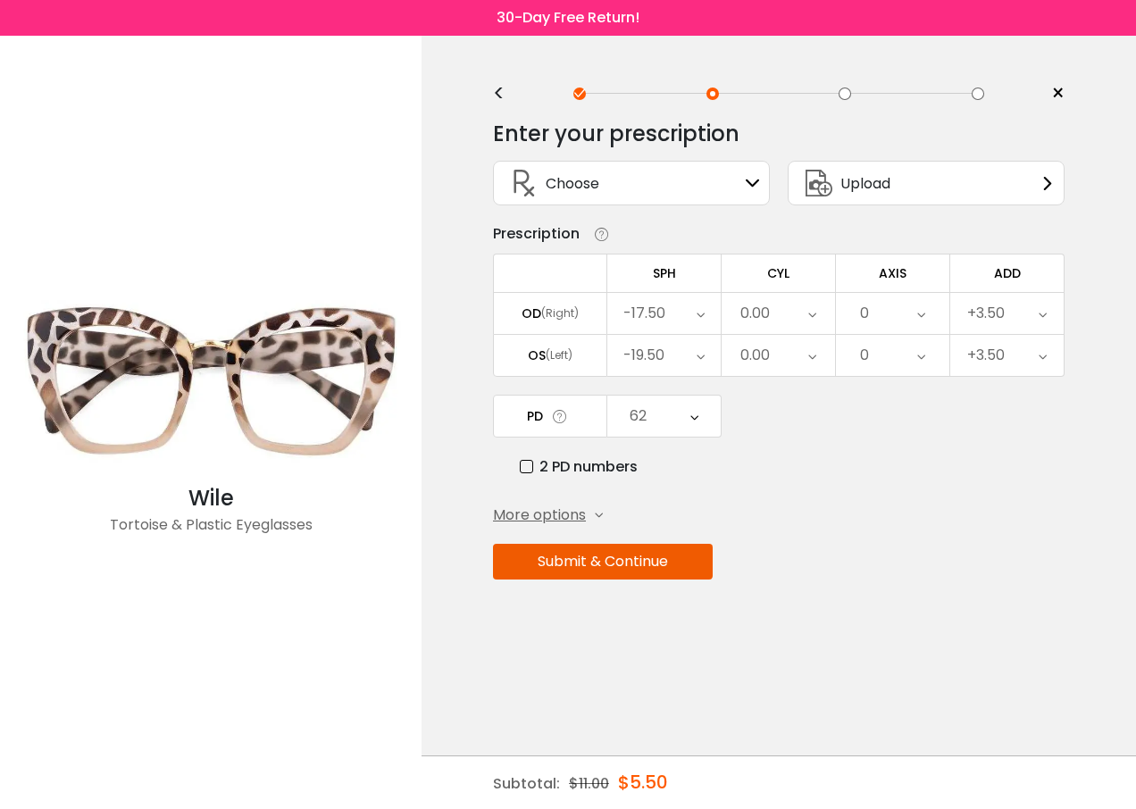
click at [699, 361] on icon at bounding box center [701, 355] width 8 height 41
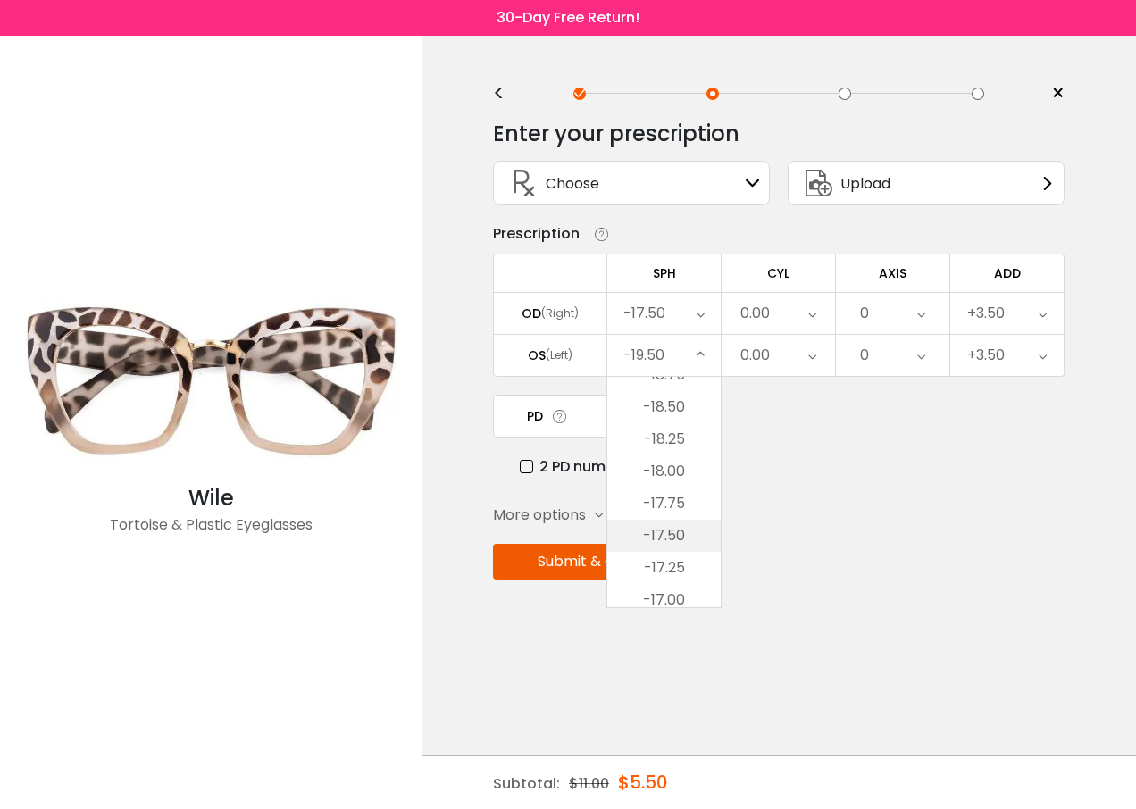
click at [667, 537] on li "-17.50" at bounding box center [663, 536] width 113 height 32
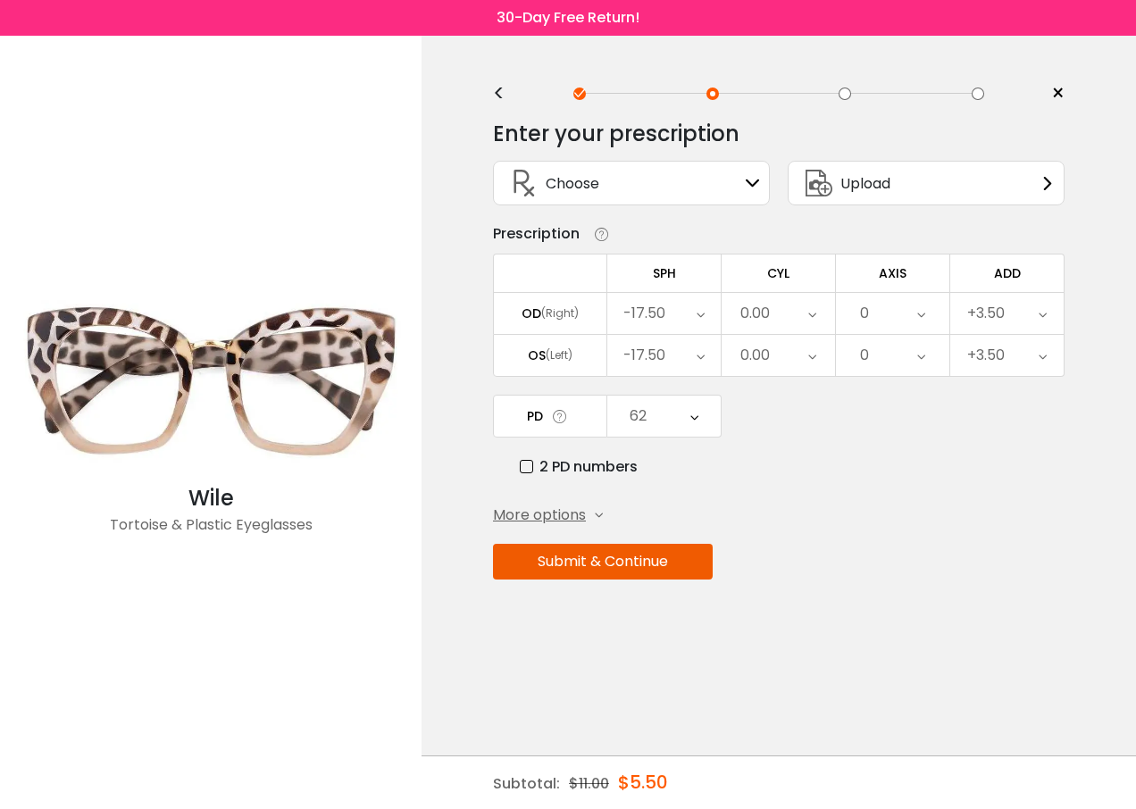
click at [608, 563] on button "Submit & Continue" at bounding box center [603, 562] width 220 height 36
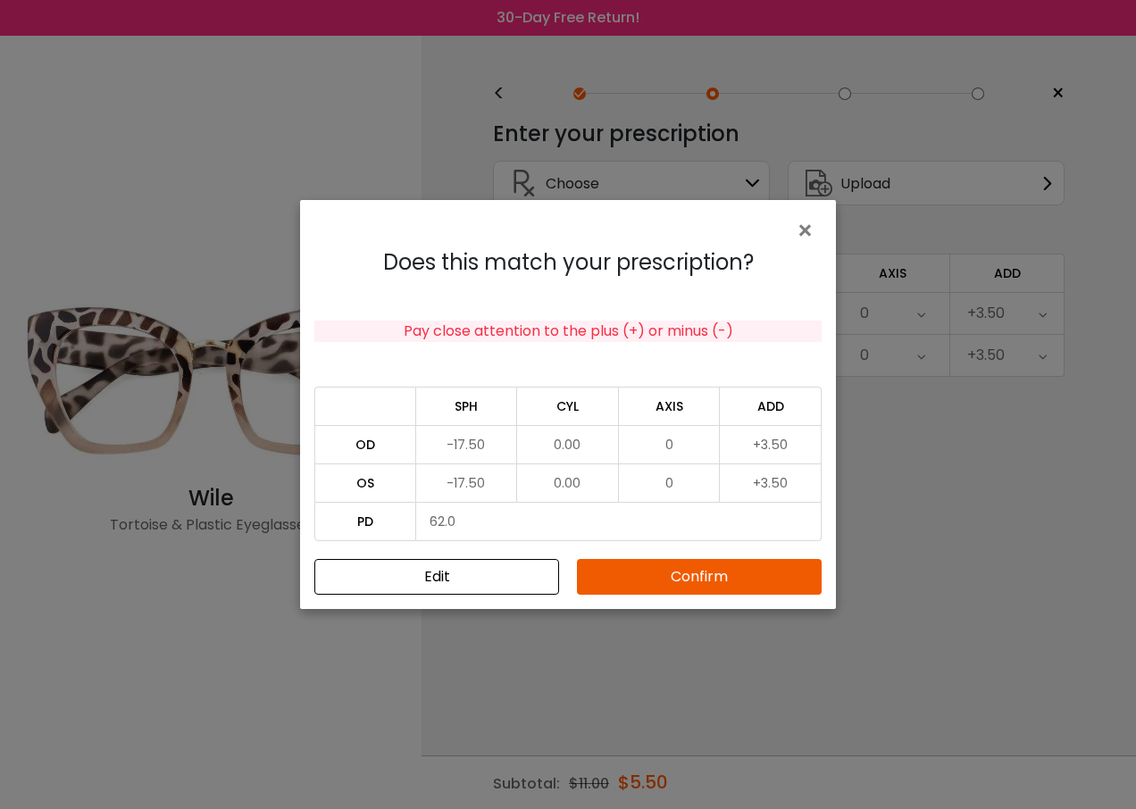
click at [675, 566] on button "Confirm" at bounding box center [699, 577] width 245 height 36
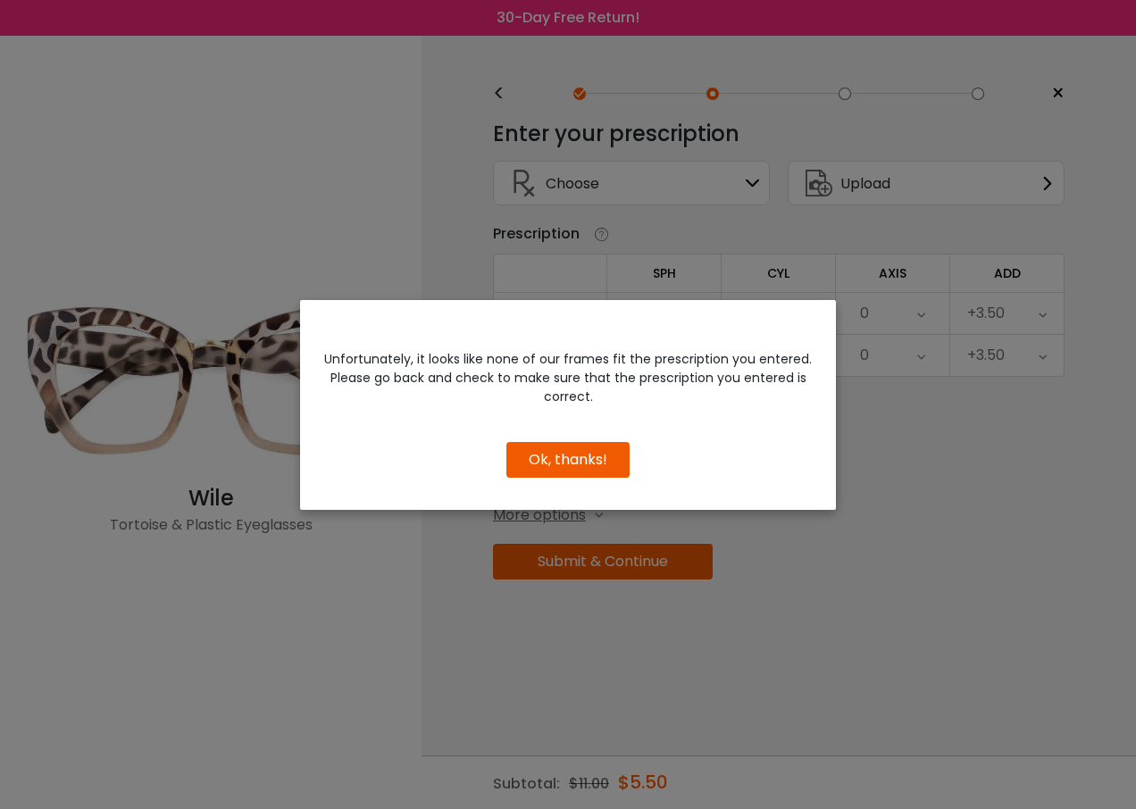
click at [588, 463] on button "Ok, thanks!" at bounding box center [567, 460] width 123 height 36
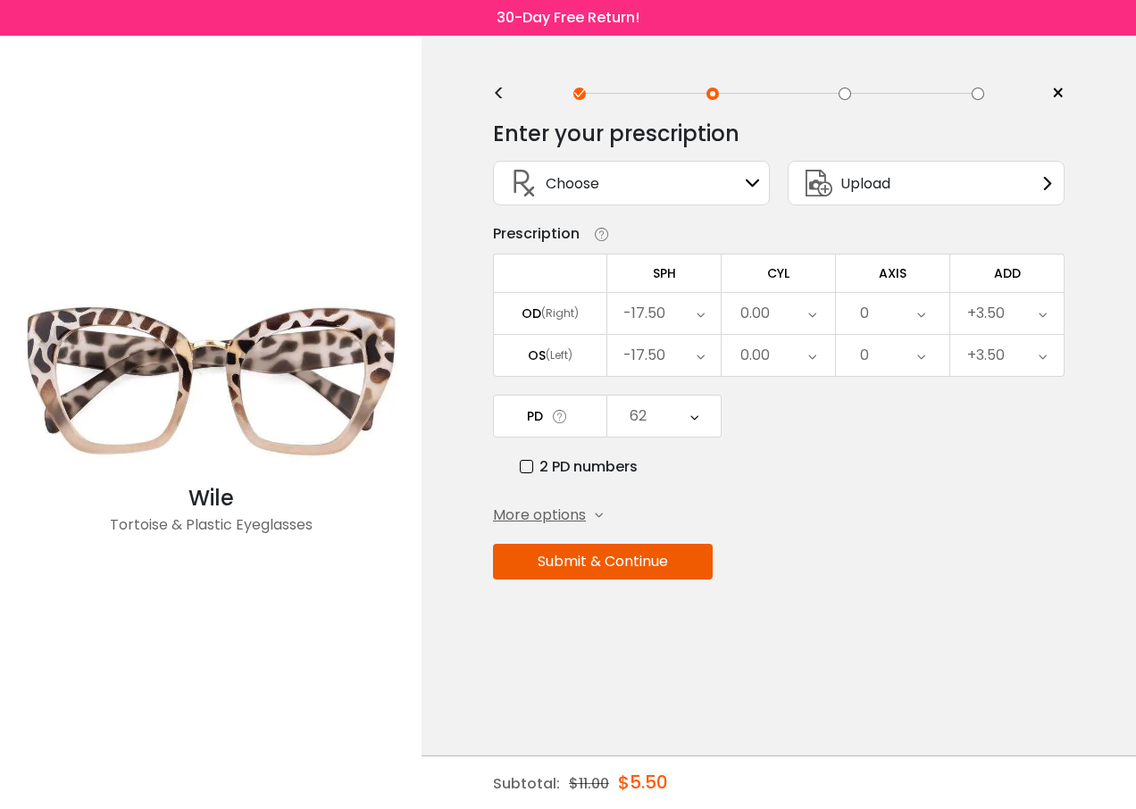
click at [701, 315] on icon at bounding box center [701, 313] width 8 height 41
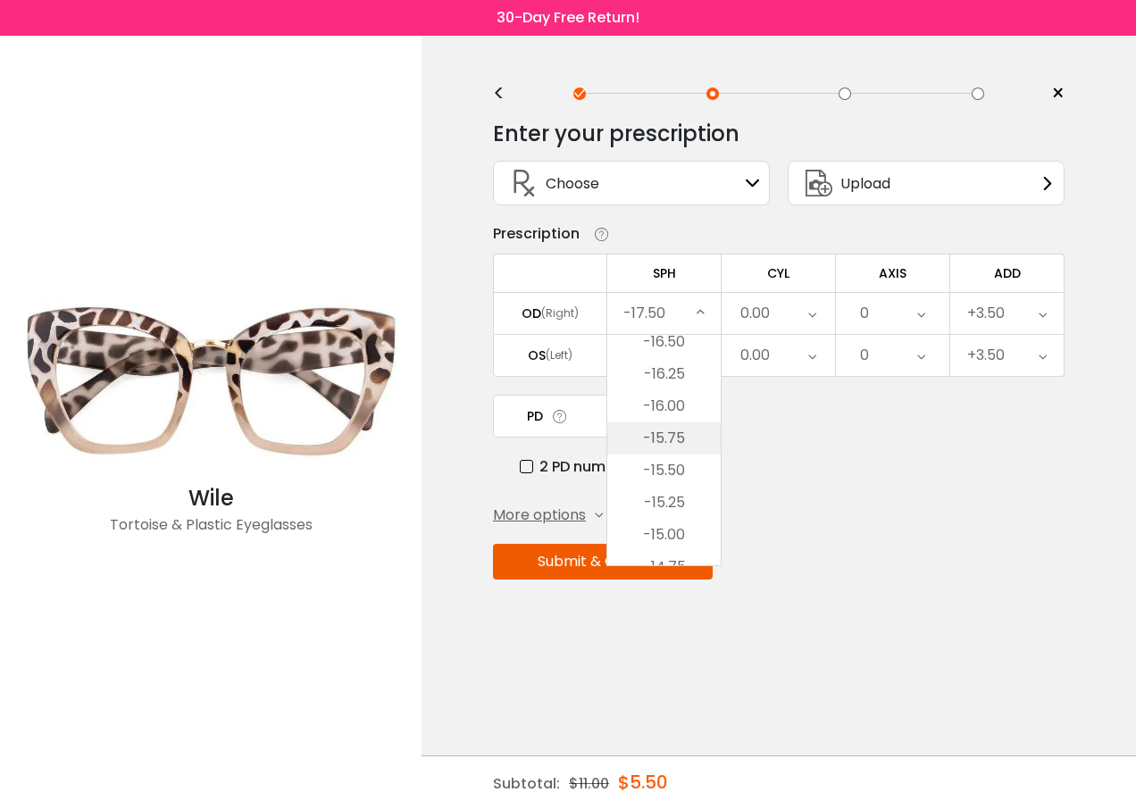
scroll to position [563, 0]
click at [670, 432] on li "-15.00" at bounding box center [663, 431] width 113 height 32
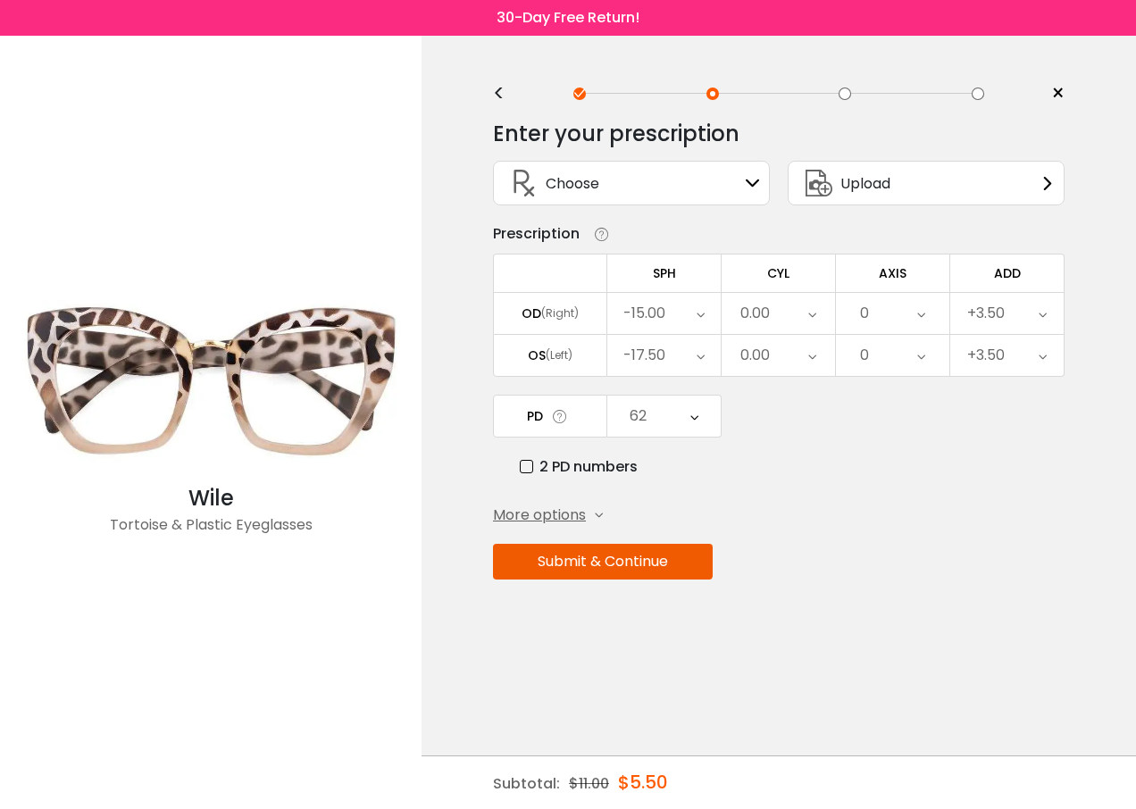
click at [699, 355] on icon at bounding box center [701, 355] width 8 height 41
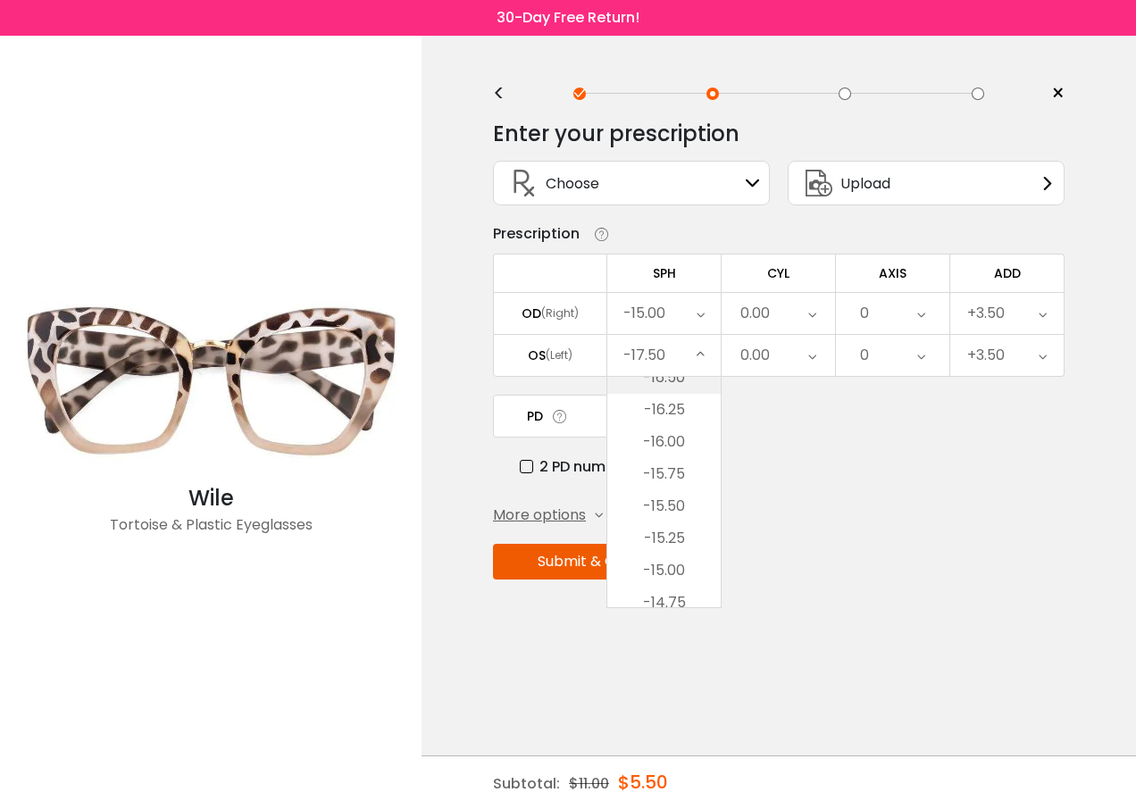
scroll to position [473, 0]
click at [673, 563] on li "-15.00" at bounding box center [663, 563] width 113 height 32
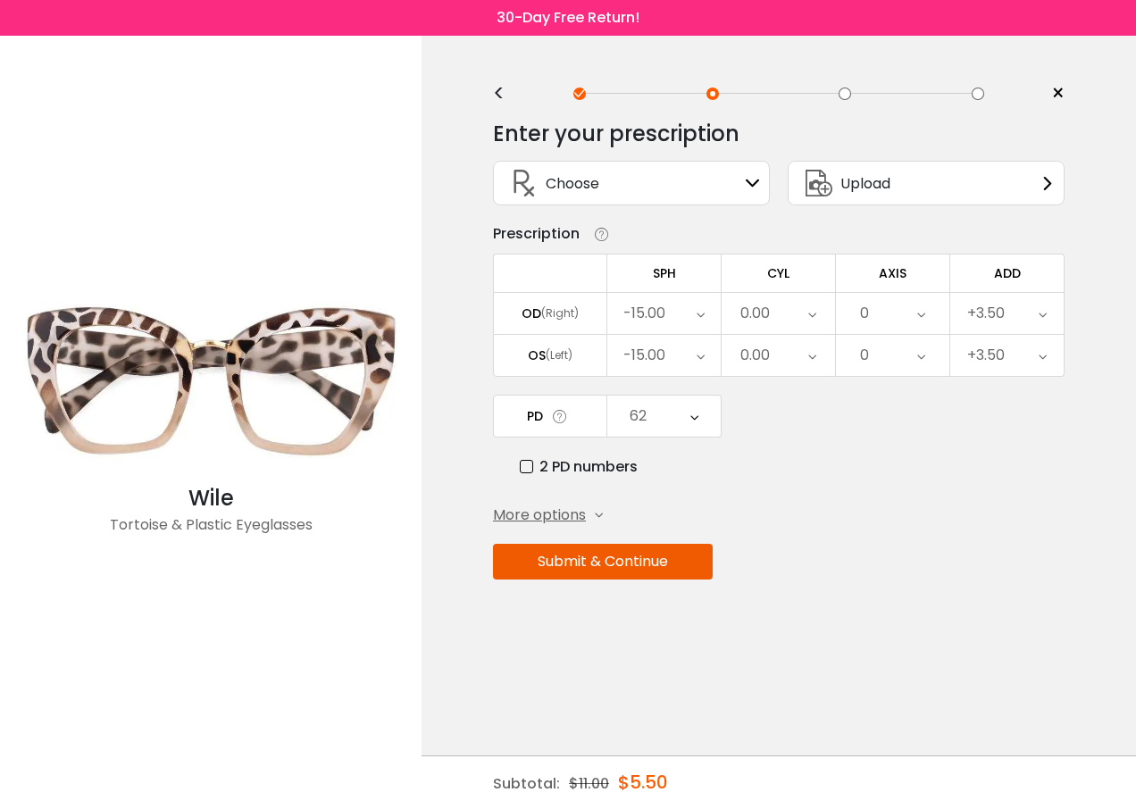
click at [610, 566] on button "Submit & Continue" at bounding box center [603, 562] width 220 height 36
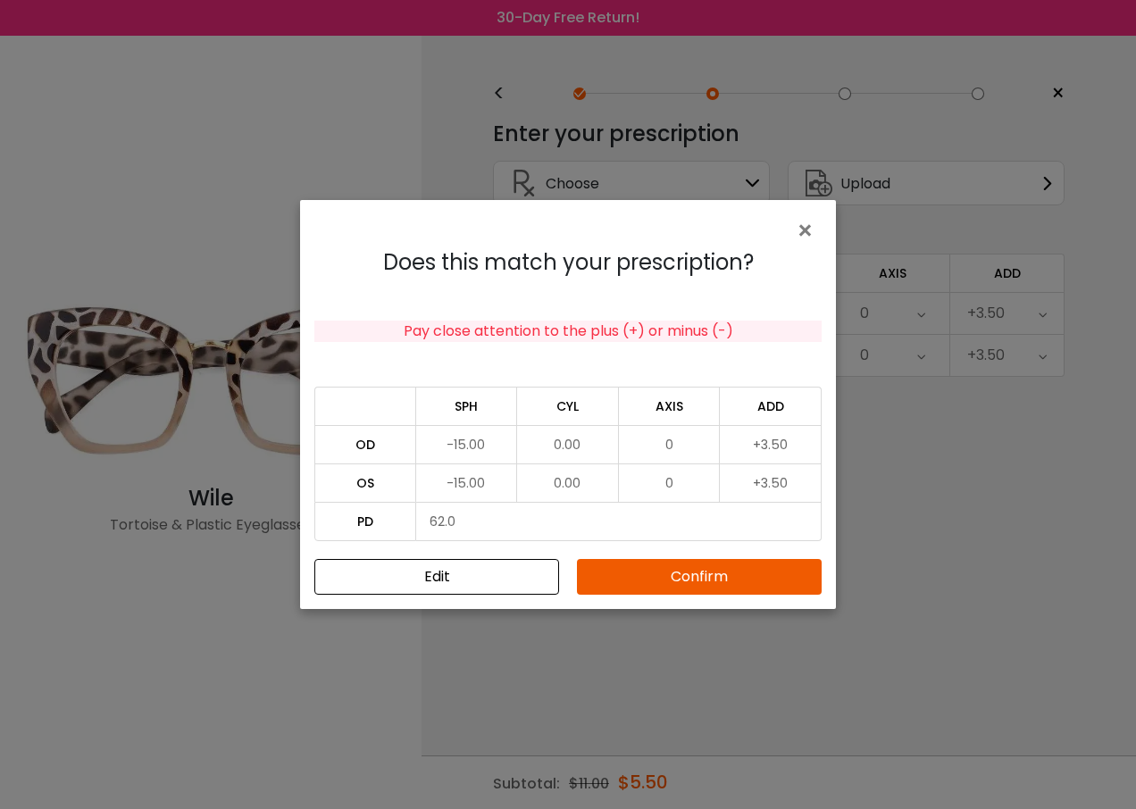
click at [704, 574] on button "Confirm" at bounding box center [699, 577] width 245 height 36
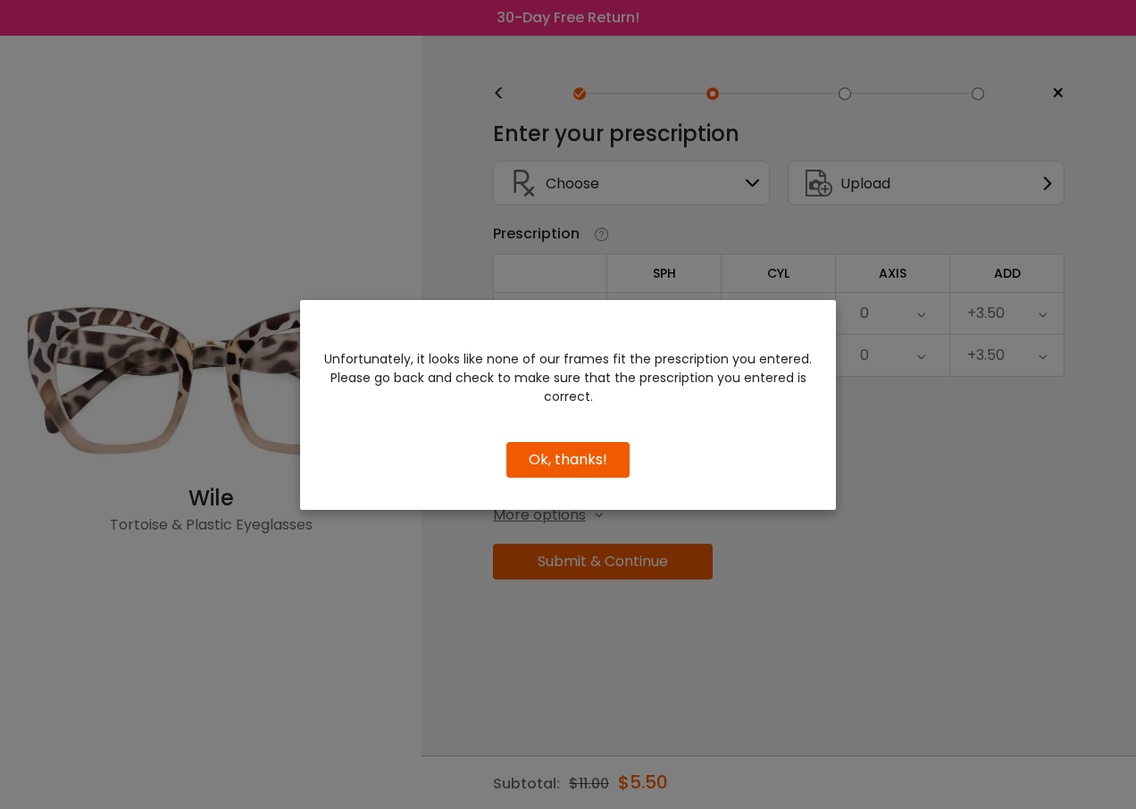
click at [571, 467] on button "Ok, thanks!" at bounding box center [567, 460] width 123 height 36
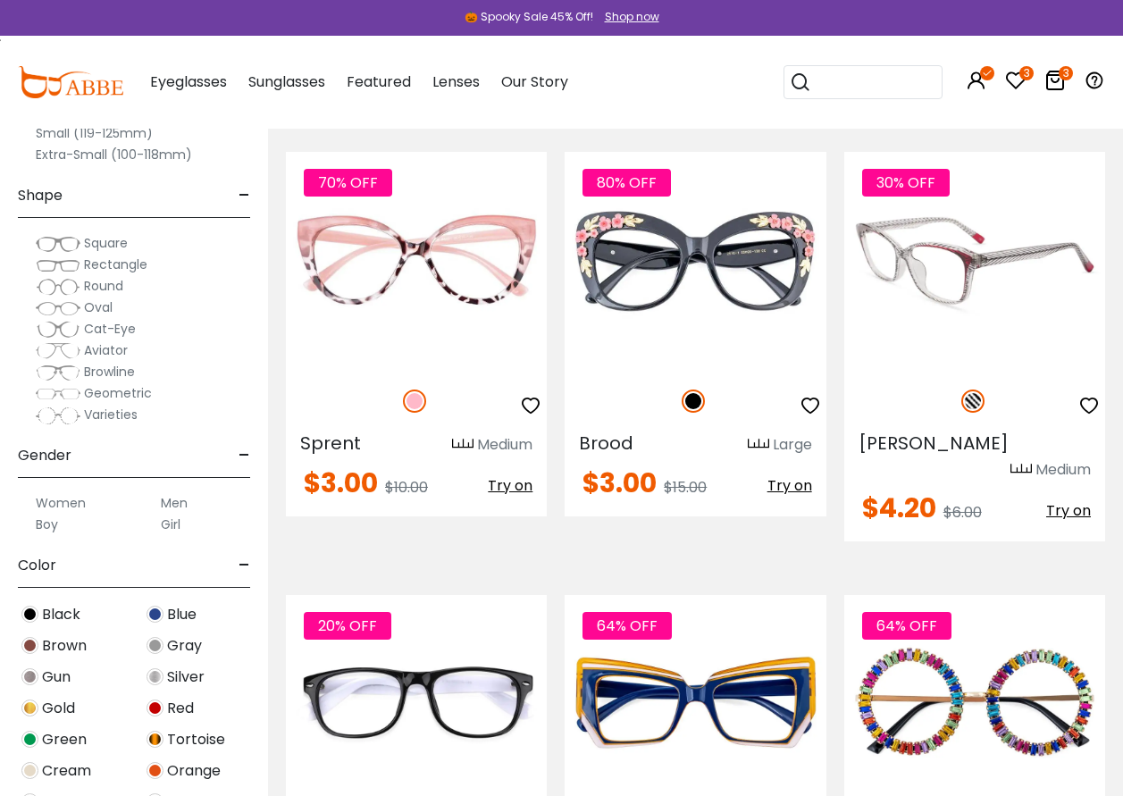
scroll to position [2322, 0]
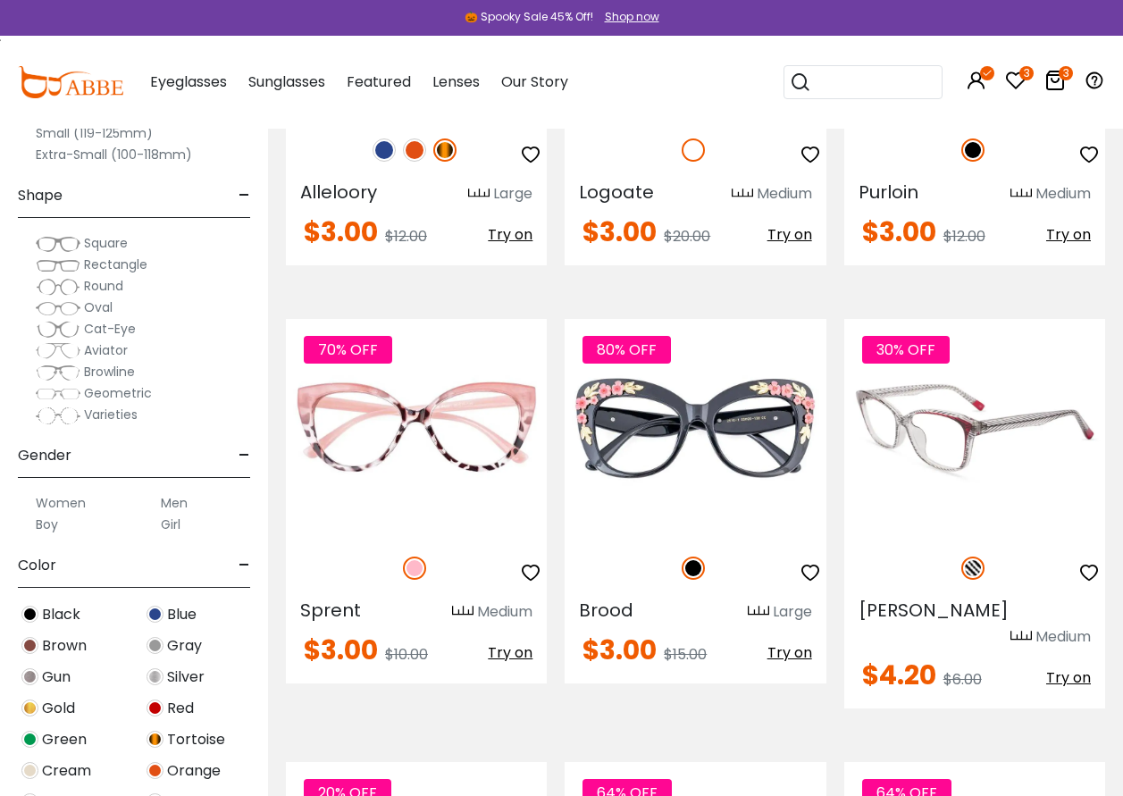
click at [952, 411] on img at bounding box center [974, 428] width 261 height 218
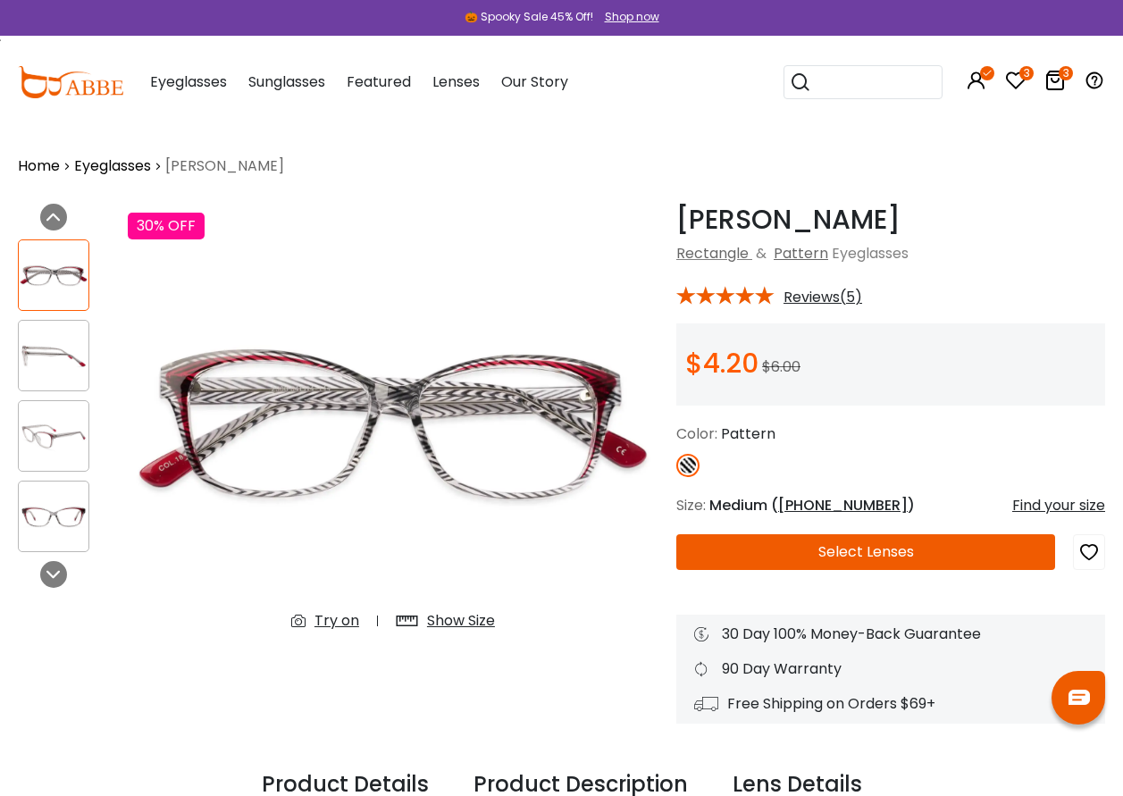
click at [818, 544] on button "Select Lenses" at bounding box center [865, 552] width 379 height 36
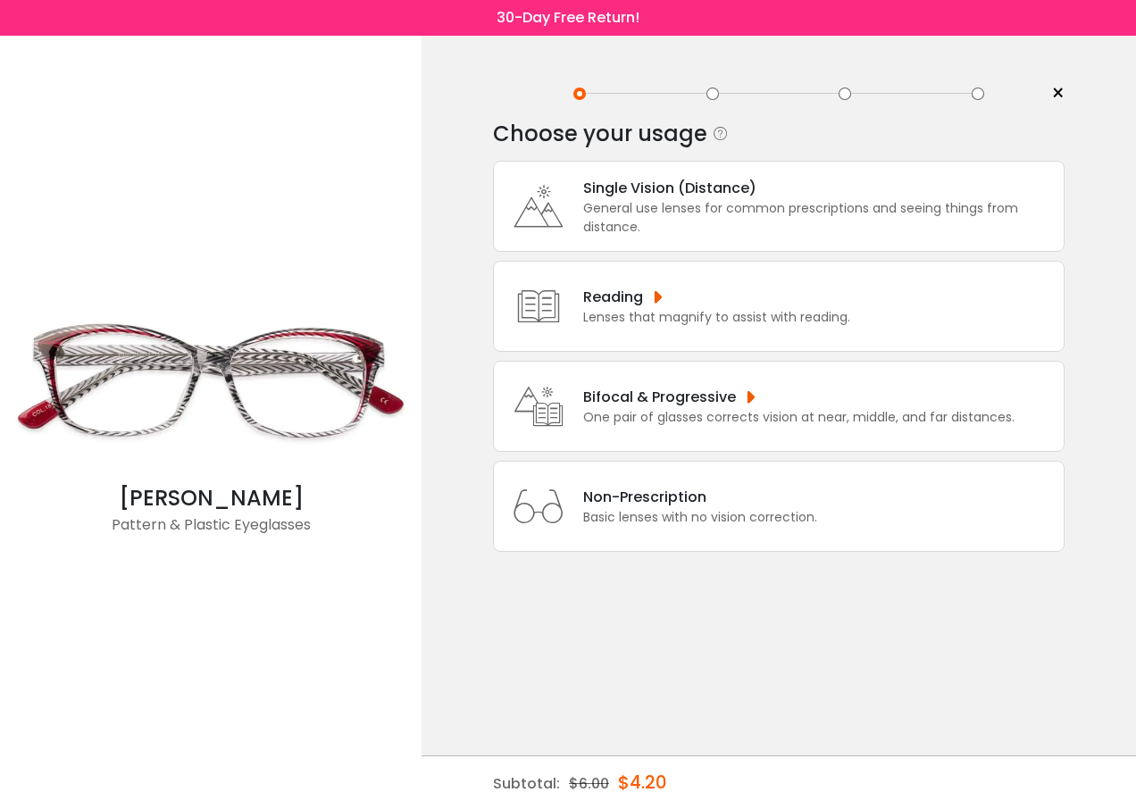
click at [623, 396] on div "Bifocal & Progressive" at bounding box center [798, 397] width 431 height 22
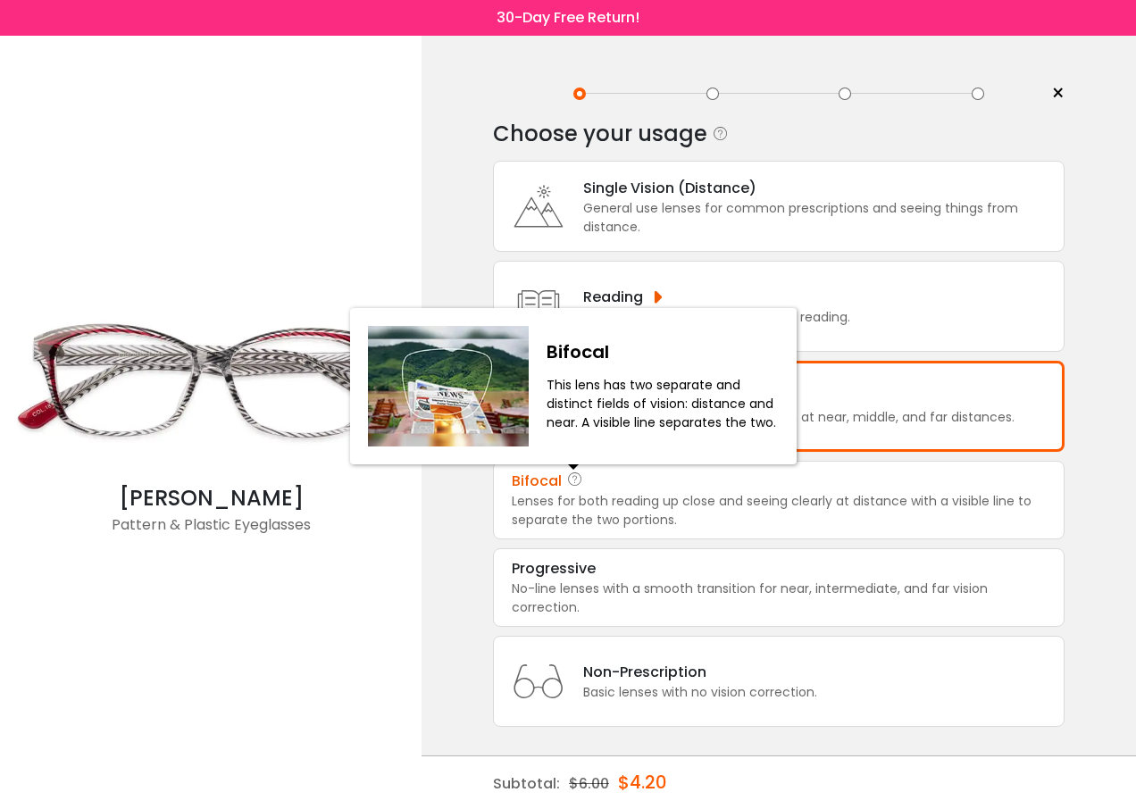
click at [579, 484] on icon at bounding box center [575, 481] width 18 height 21
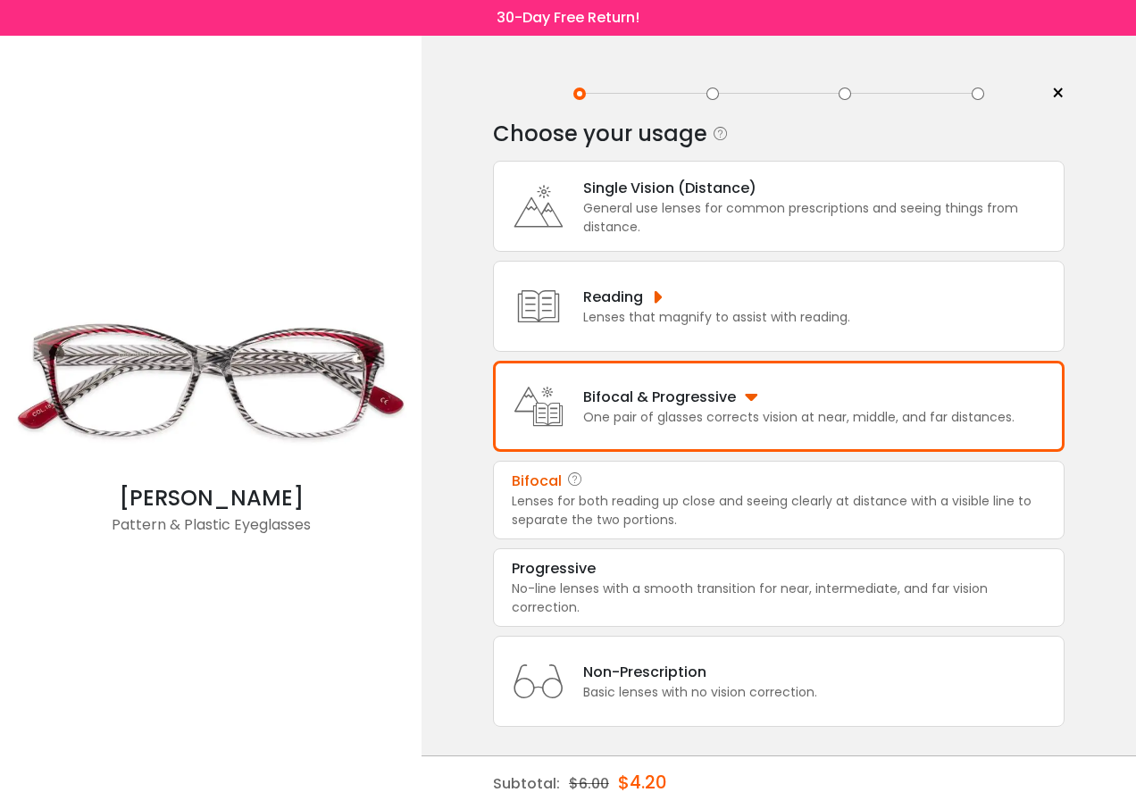
click at [591, 499] on div "Lenses for both reading up close and seeing clearly at distance with a visible …" at bounding box center [779, 511] width 534 height 38
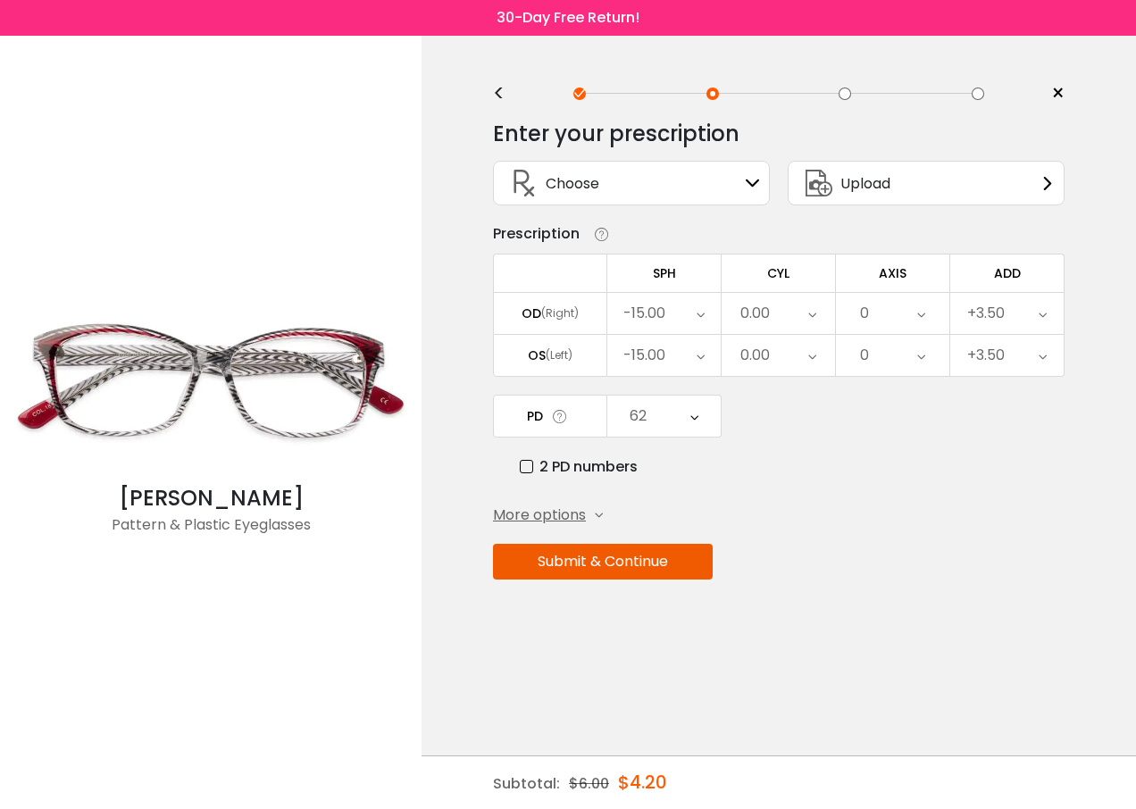
click at [587, 568] on button "Submit & Continue" at bounding box center [603, 562] width 220 height 36
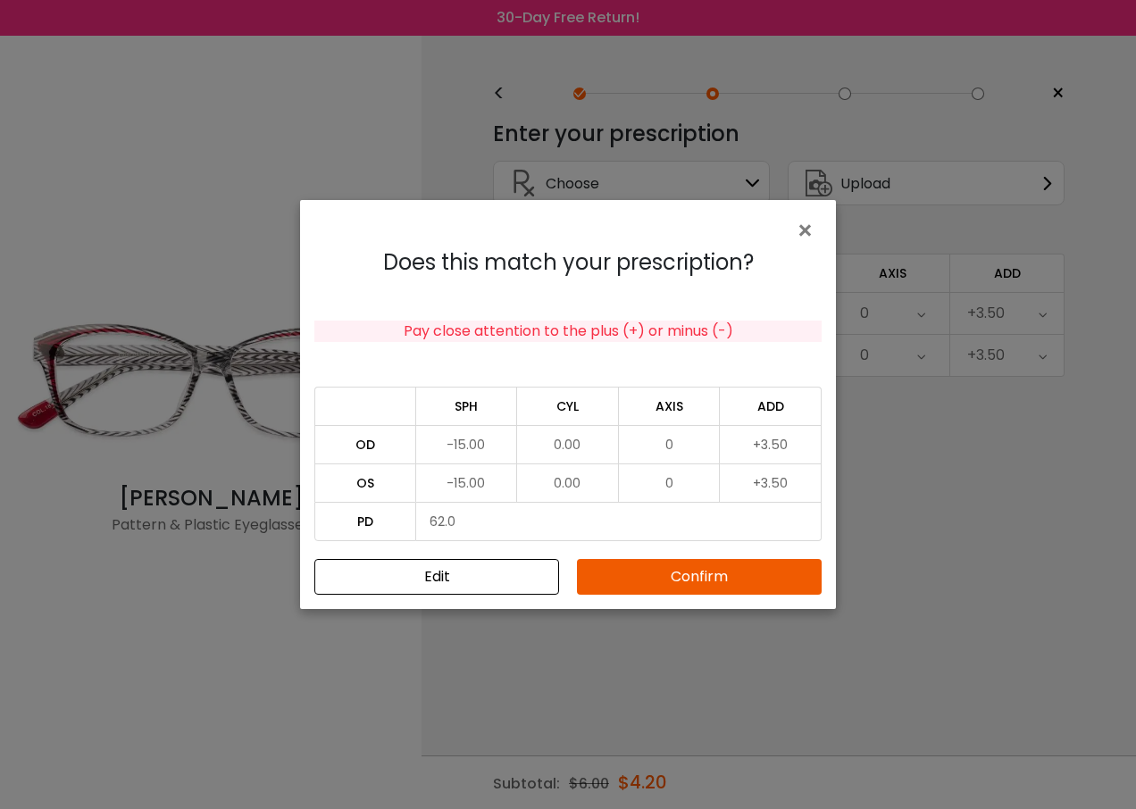
click at [692, 567] on button "Confirm" at bounding box center [699, 577] width 245 height 36
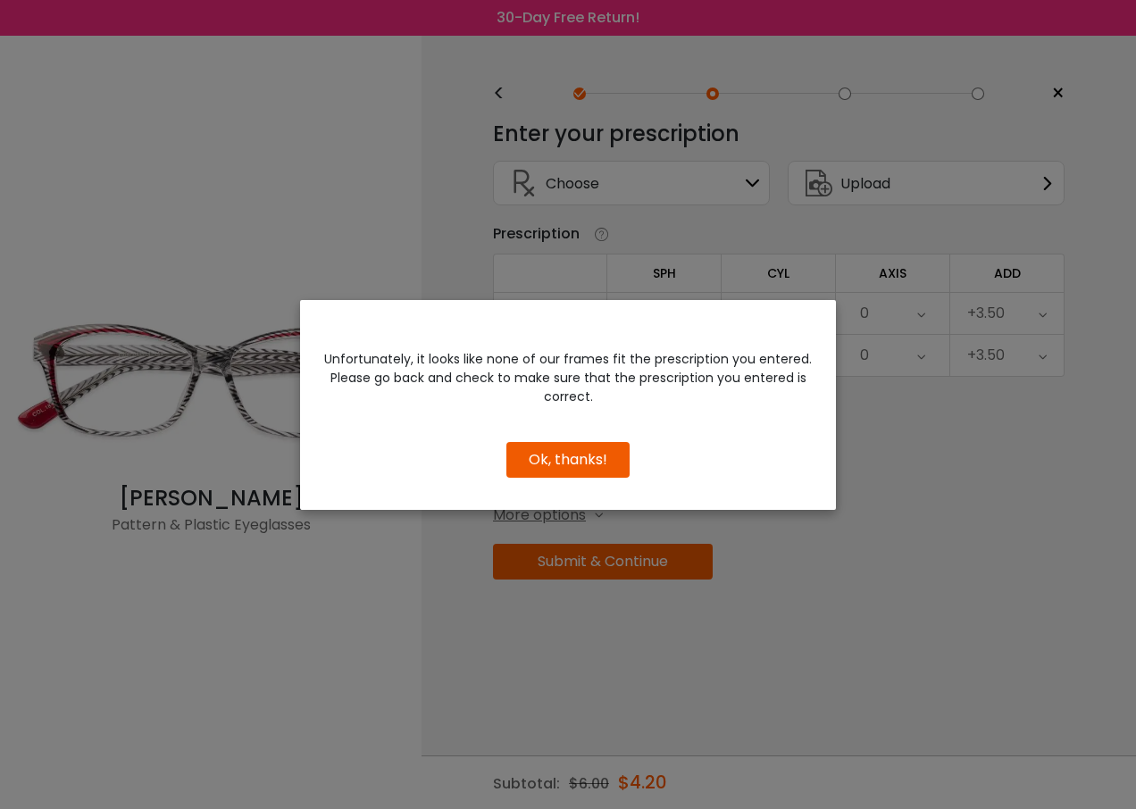
click at [553, 456] on button "Ok, thanks!" at bounding box center [567, 460] width 123 height 36
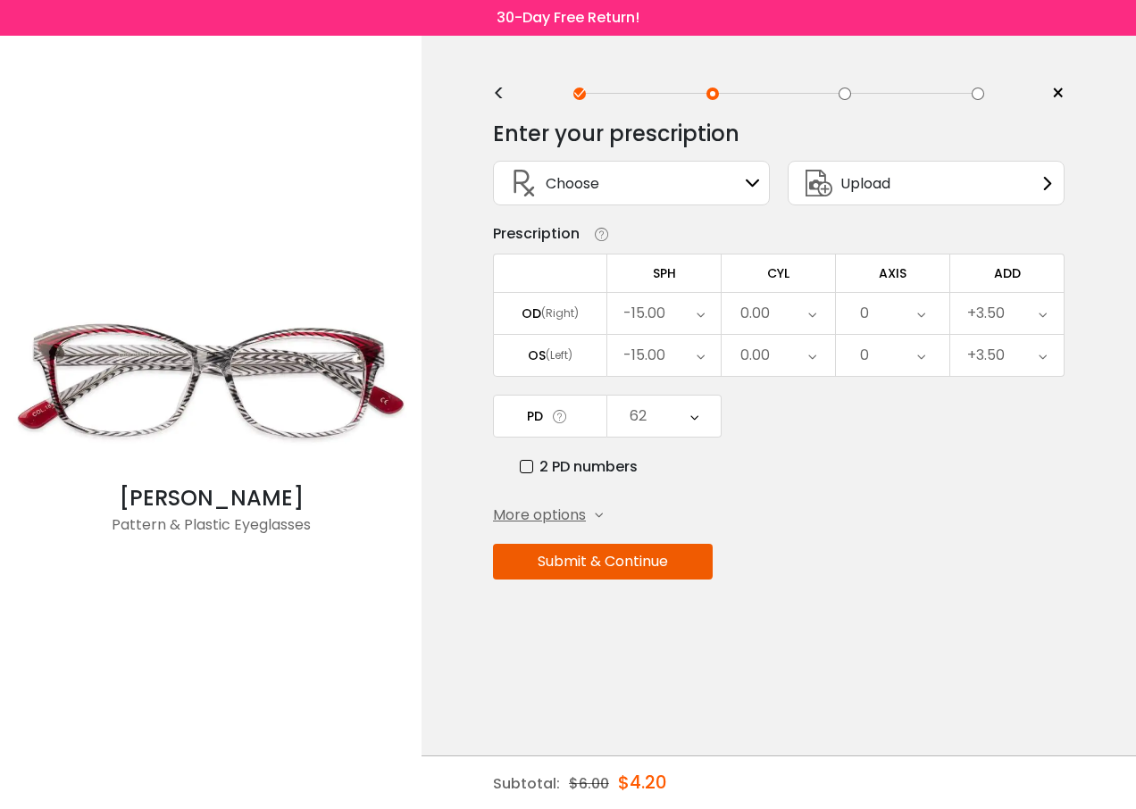
click at [704, 312] on icon at bounding box center [701, 313] width 8 height 41
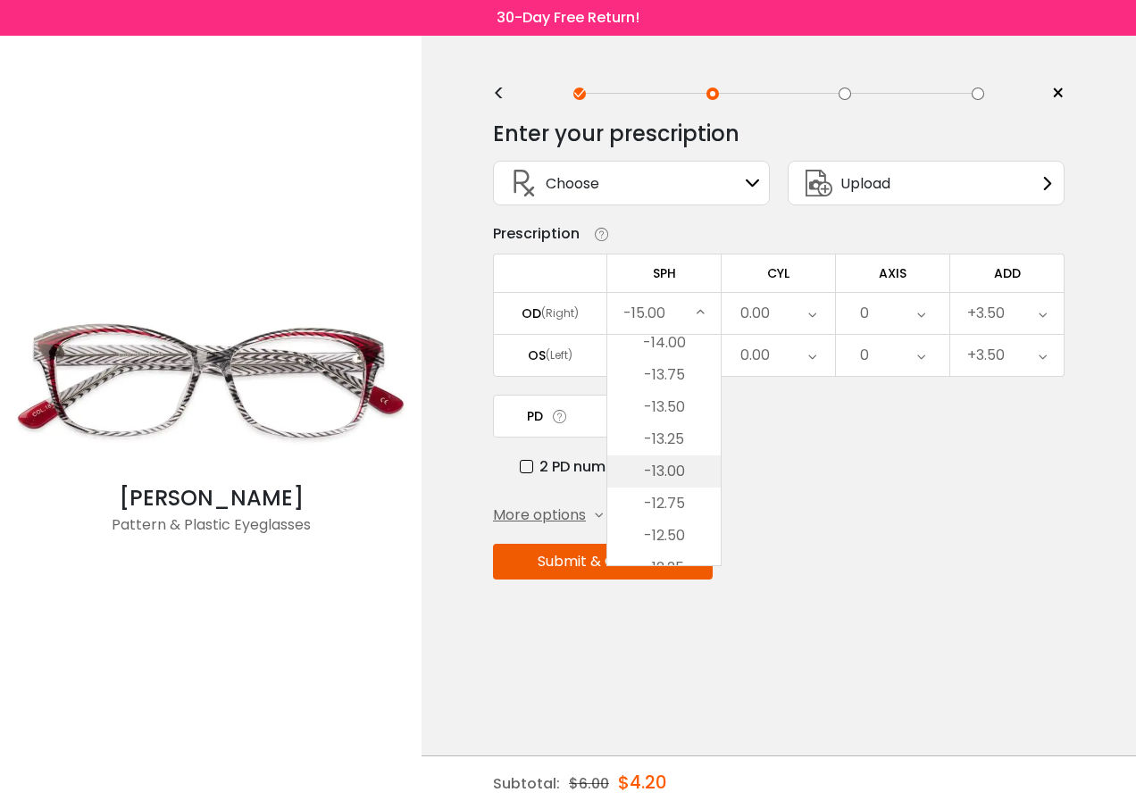
scroll to position [884, 0]
click at [665, 493] on li "-12.00" at bounding box center [663, 496] width 113 height 32
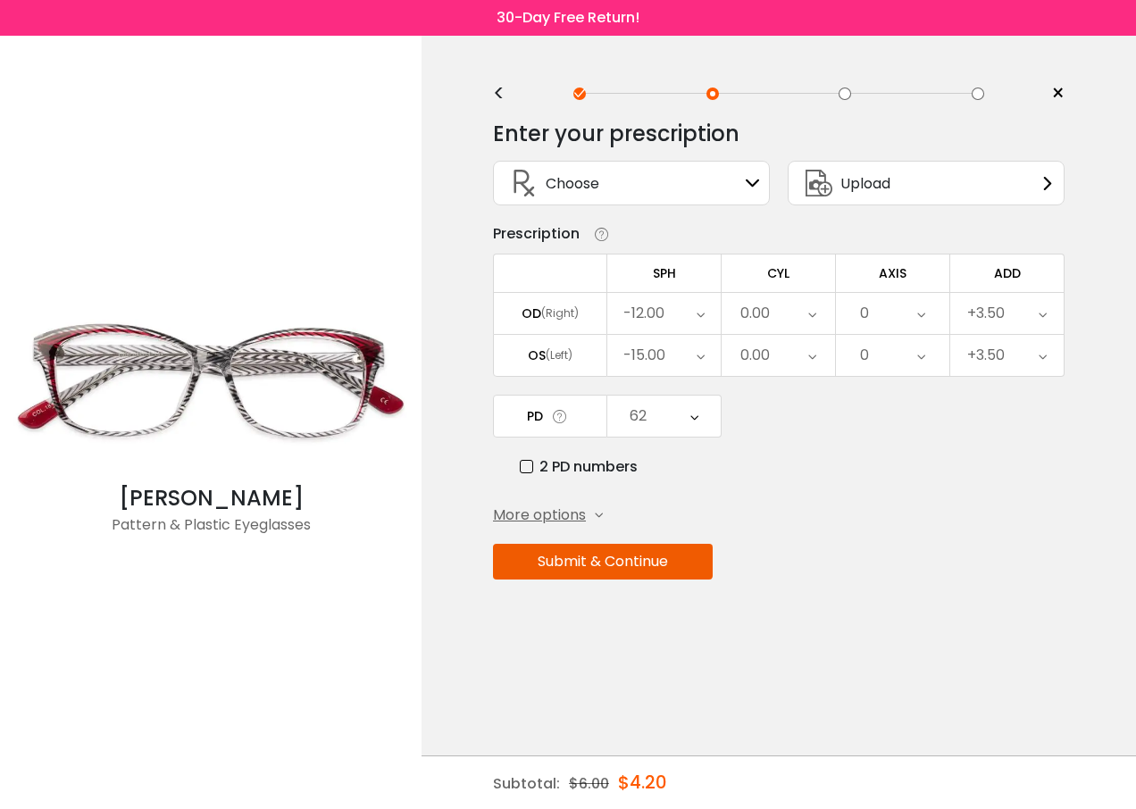
click at [698, 360] on icon at bounding box center [701, 355] width 8 height 41
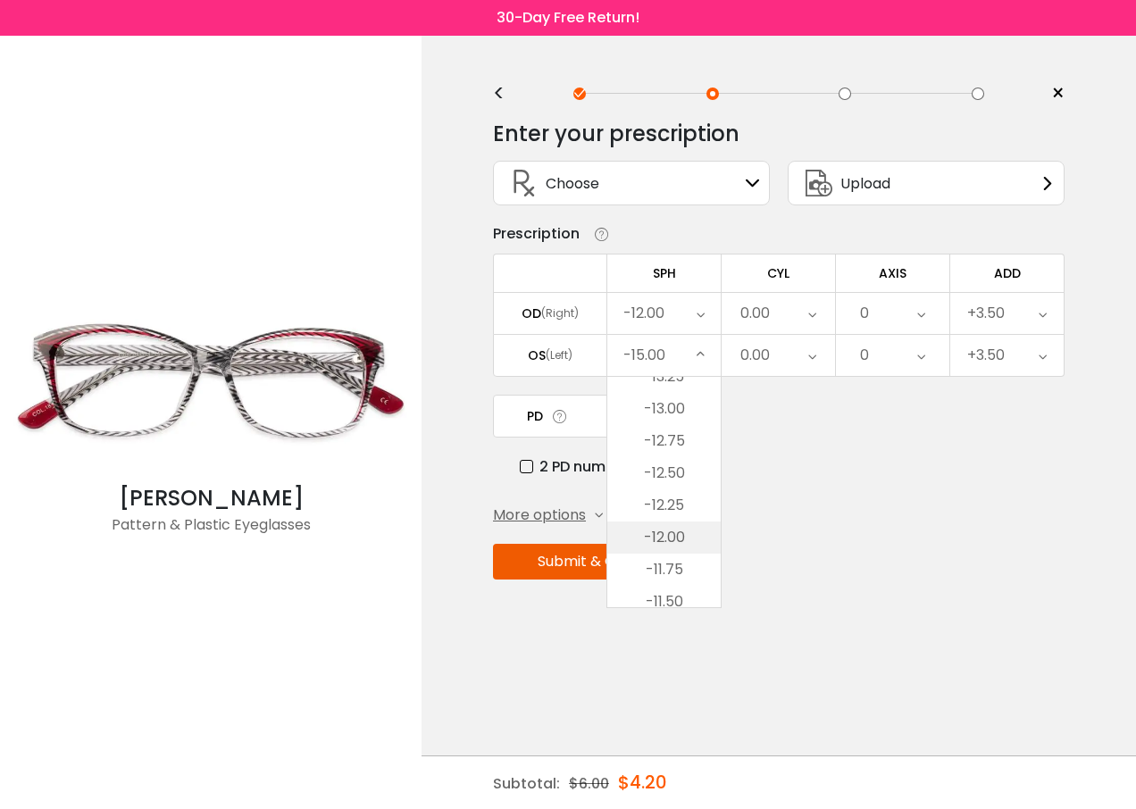
click at [667, 537] on li "-12.00" at bounding box center [663, 538] width 113 height 32
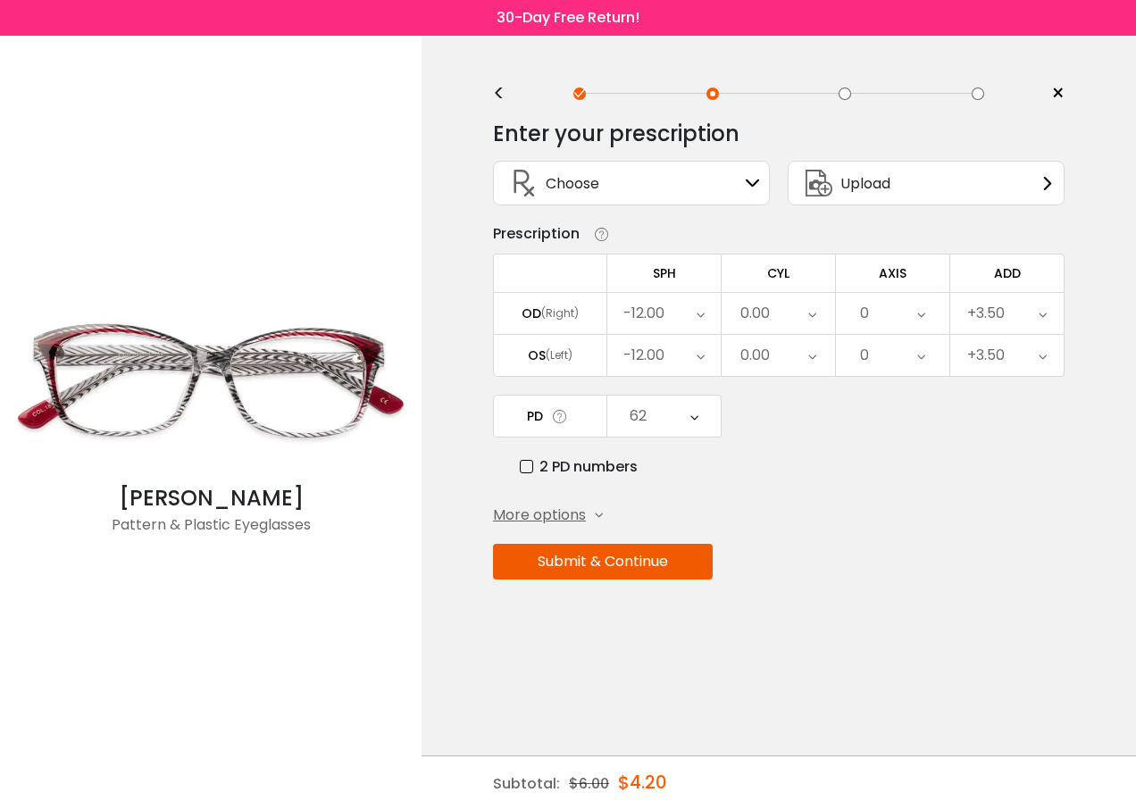
click at [599, 568] on button "Submit & Continue" at bounding box center [603, 562] width 220 height 36
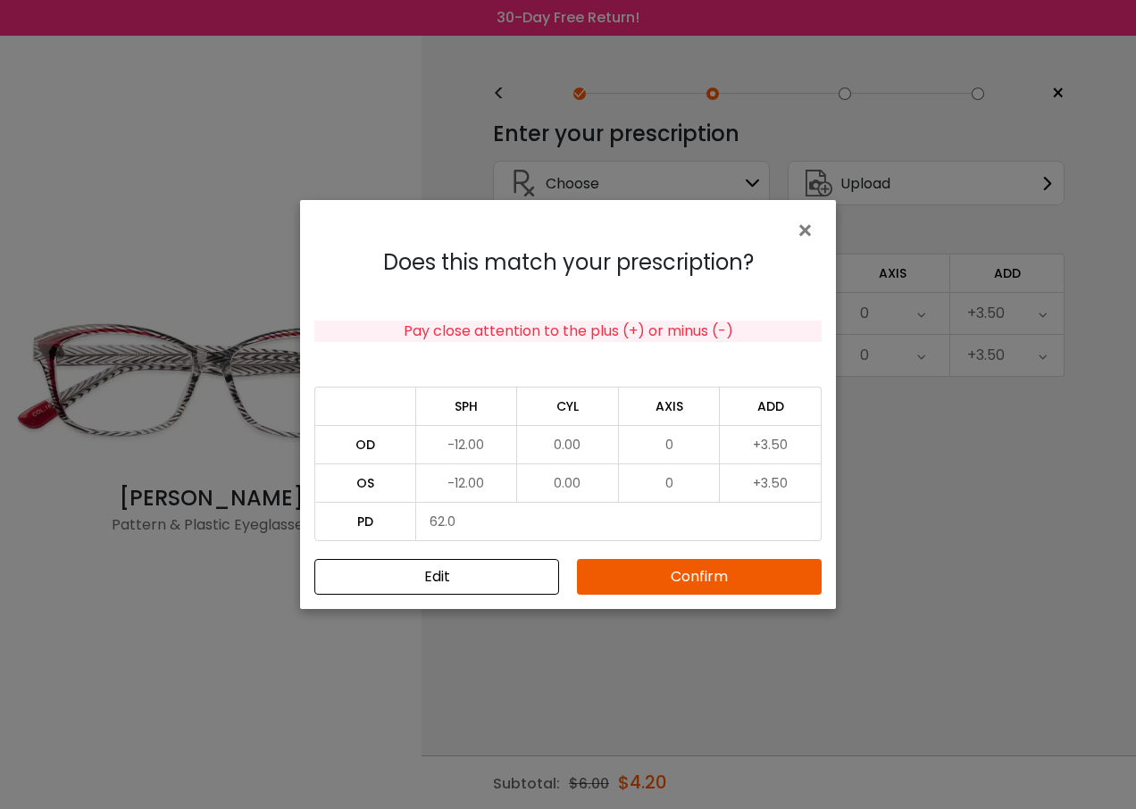
click at [671, 567] on button "Confirm" at bounding box center [699, 577] width 245 height 36
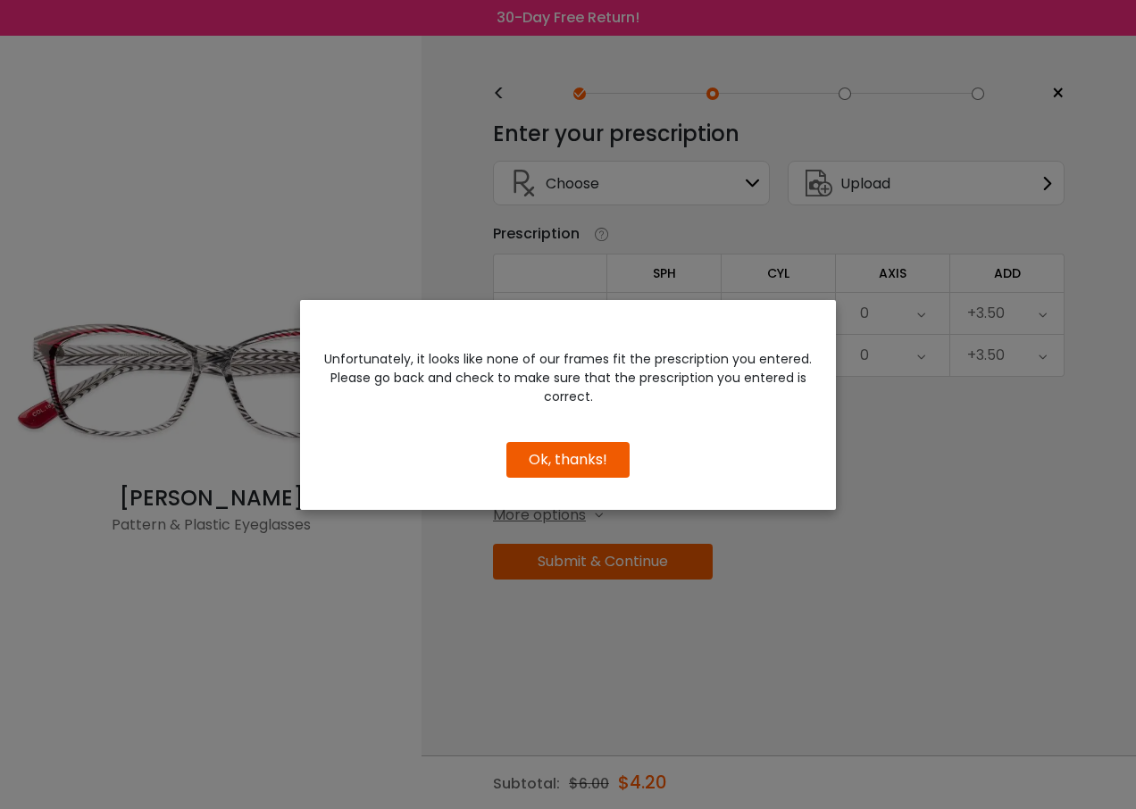
click at [559, 460] on button "Ok, thanks!" at bounding box center [567, 460] width 123 height 36
